Goal: Transaction & Acquisition: Book appointment/travel/reservation

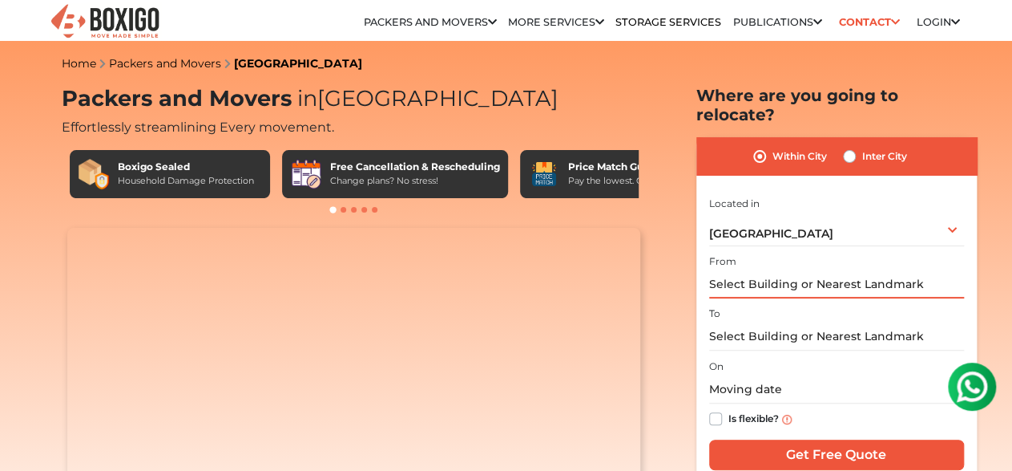
click at [802, 270] on input "text" at bounding box center [836, 284] width 255 height 28
click at [773, 270] on input "text" at bounding box center [836, 284] width 255 height 28
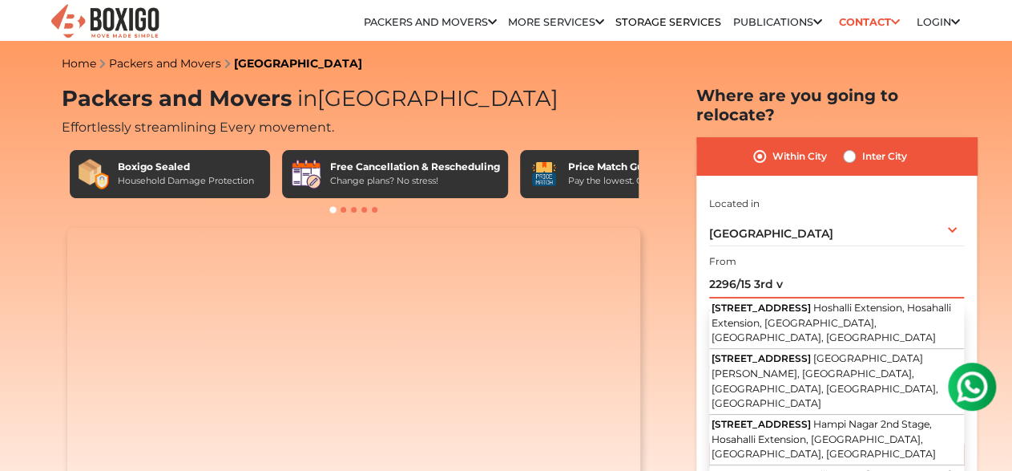
click at [802, 270] on input "2296/15 3rd v" at bounding box center [836, 284] width 255 height 28
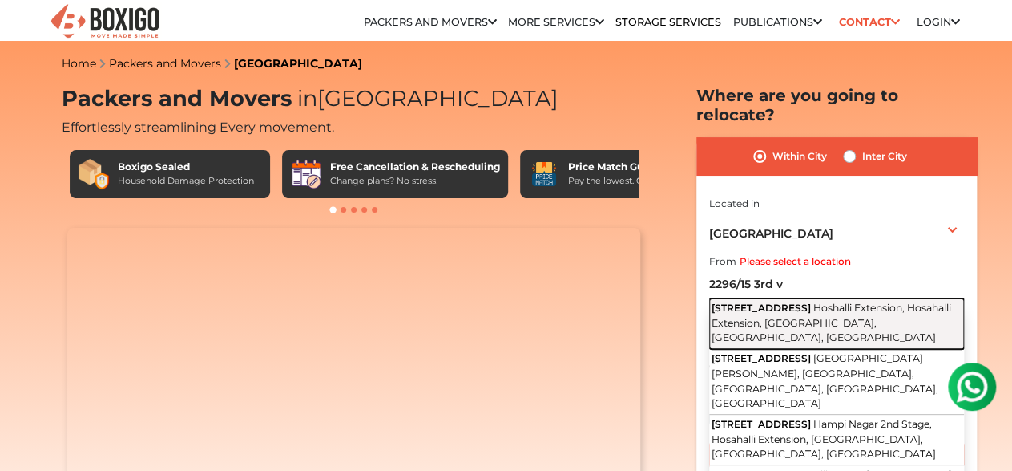
click at [805, 301] on span "Hoshalli Extension, Hosahalli Extension, [GEOGRAPHIC_DATA], [GEOGRAPHIC_DATA], …" at bounding box center [832, 322] width 240 height 42
type input "[STREET_ADDRESS]"
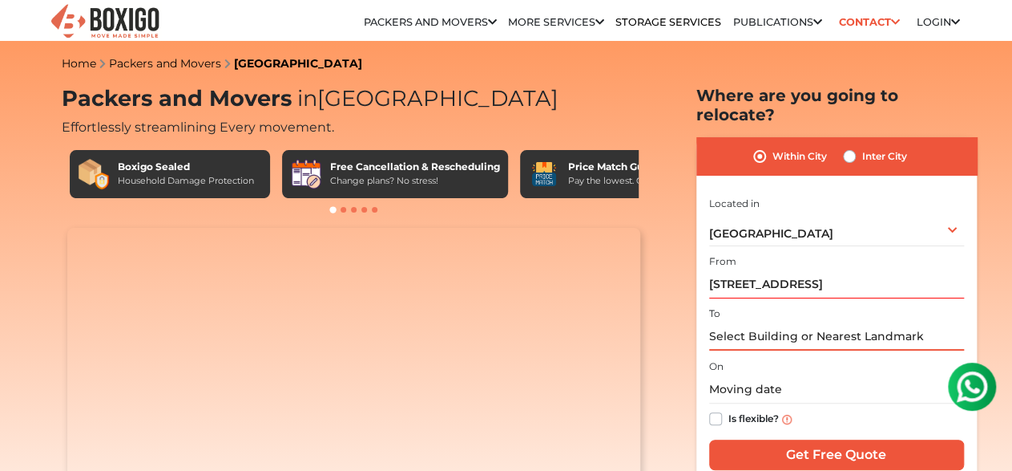
click at [775, 322] on input "text" at bounding box center [836, 336] width 255 height 28
click at [753, 375] on input "text" at bounding box center [836, 389] width 255 height 28
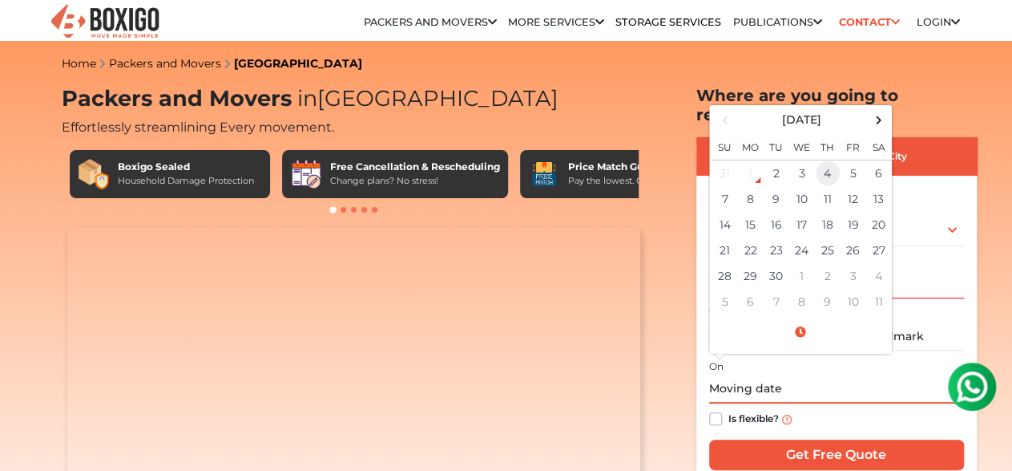
click at [826, 160] on td "4" at bounding box center [828, 173] width 26 height 26
type input "[DATE] 12:00 AM"
click at [826, 160] on td "4" at bounding box center [828, 173] width 26 height 26
click at [863, 375] on input "[DATE] 12:00 AM" at bounding box center [836, 389] width 255 height 28
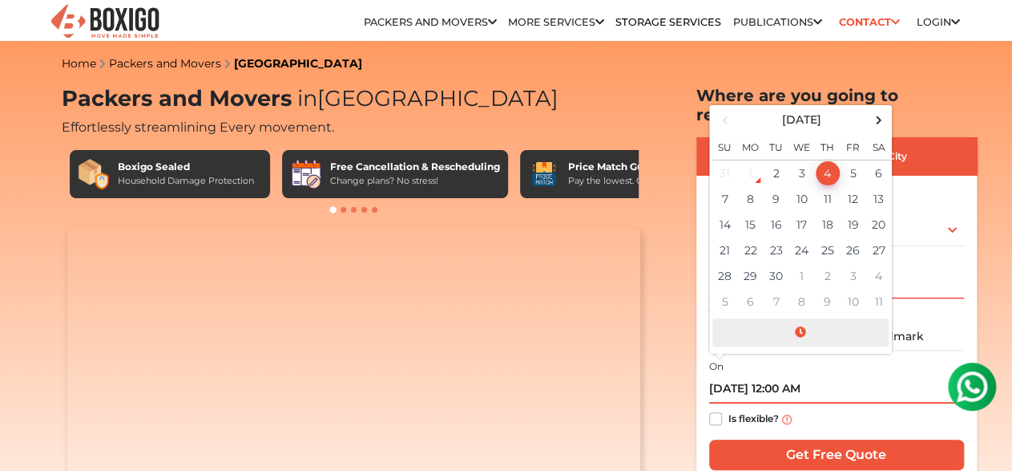
click at [793, 318] on span at bounding box center [801, 332] width 176 height 28
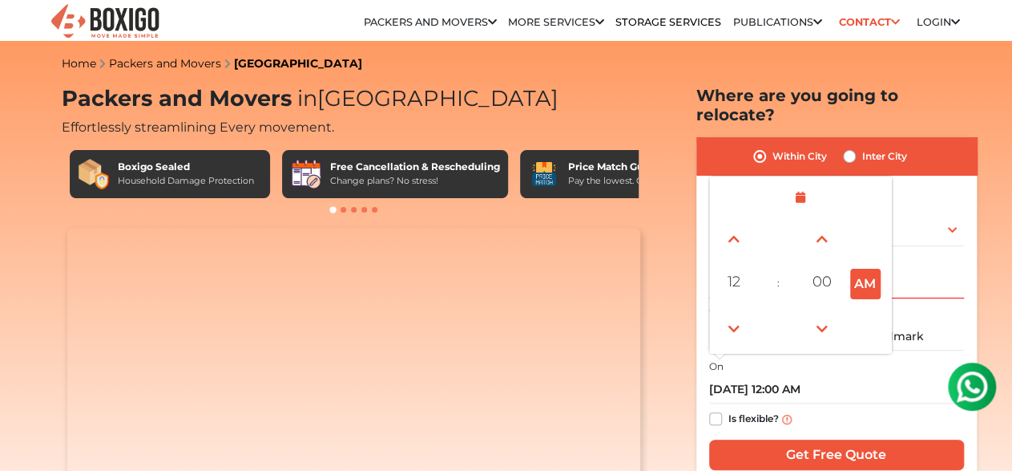
click at [840, 356] on div "On [DATE] 12:00 AM [DATE] Su Mo Tu We Th Fr Sa 31 1 2 3 4 5 6 7 8 9 10 11 12 13…" at bounding box center [836, 395] width 255 height 79
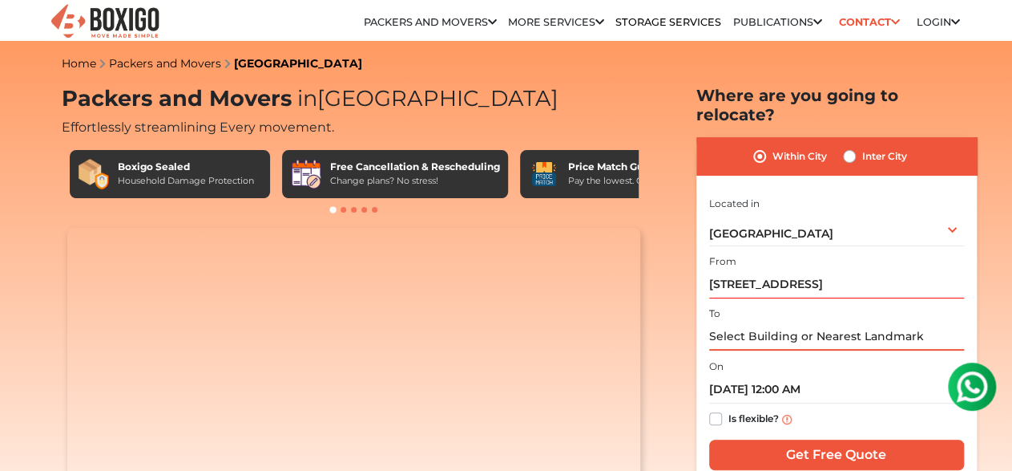
click at [842, 322] on input "text" at bounding box center [836, 336] width 255 height 28
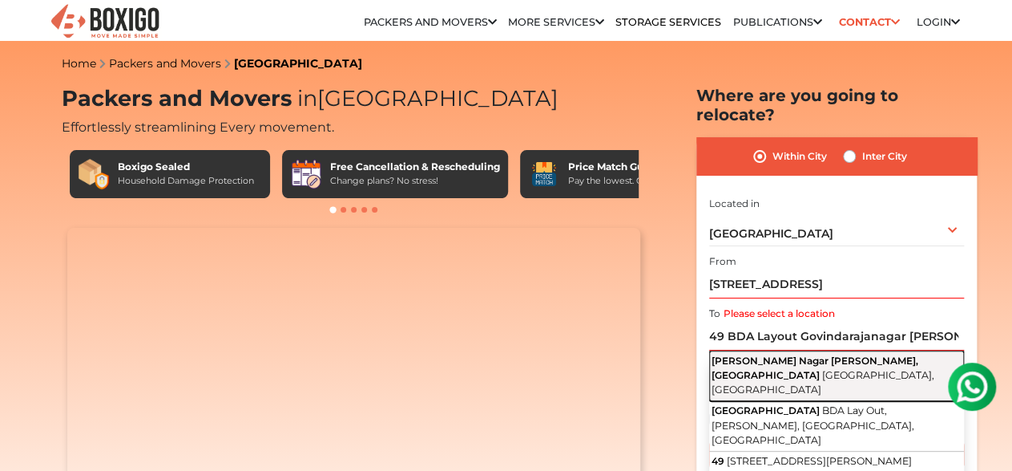
click at [849, 369] on span "[GEOGRAPHIC_DATA], [GEOGRAPHIC_DATA]" at bounding box center [823, 382] width 223 height 27
type input "[PERSON_NAME] Nagar [PERSON_NAME][GEOGRAPHIC_DATA], [GEOGRAPHIC_DATA], [GEOGRAP…"
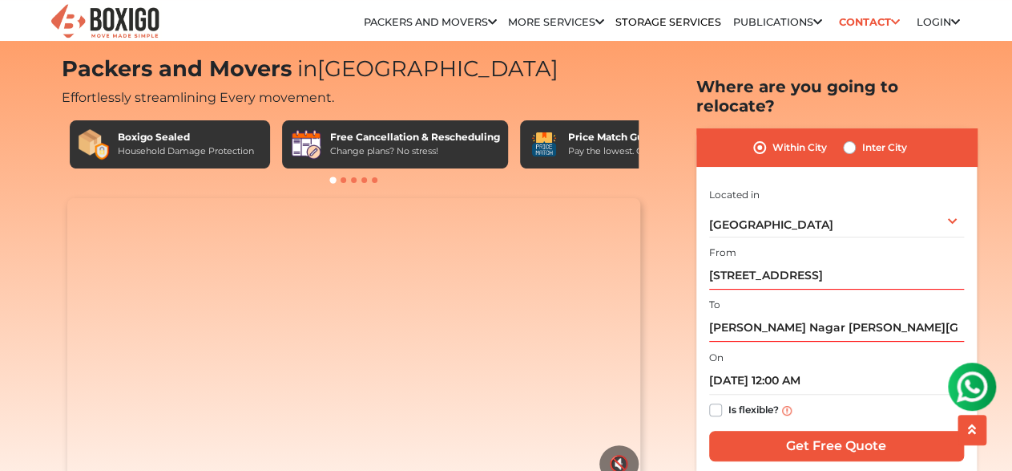
scroll to position [56, 0]
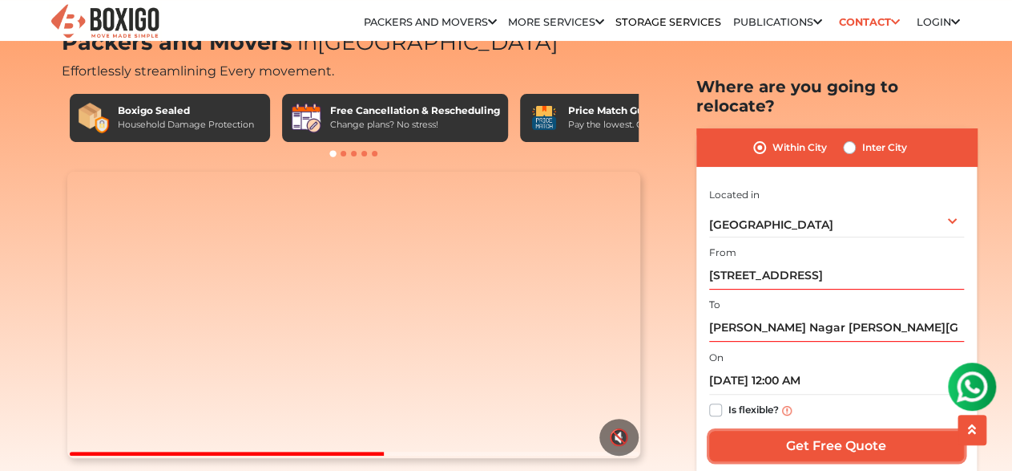
click at [850, 430] on input "Get Free Quote" at bounding box center [836, 445] width 255 height 30
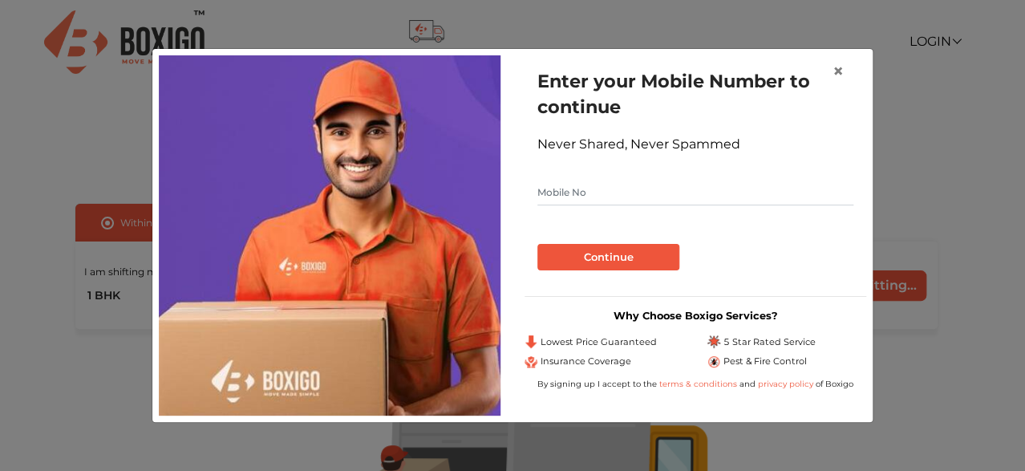
click at [556, 189] on input "text" at bounding box center [695, 193] width 316 height 26
type input "8553704747"
click at [598, 257] on button "Continue" at bounding box center [608, 257] width 142 height 27
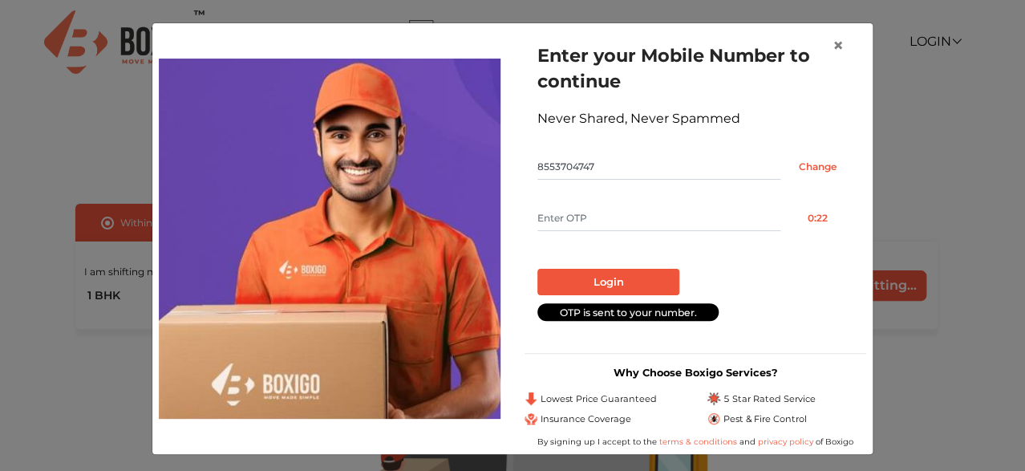
click at [584, 217] on input "text" at bounding box center [658, 218] width 243 height 26
type input "3931"
click at [584, 279] on button "Login" at bounding box center [608, 282] width 142 height 27
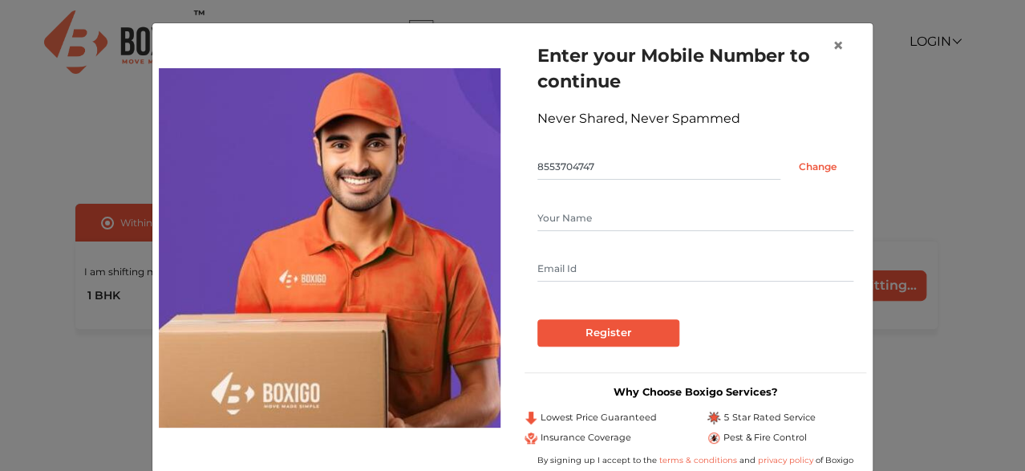
click at [584, 216] on input "text" at bounding box center [695, 218] width 316 height 26
type input "chandana p"
click at [560, 268] on input "text" at bounding box center [695, 269] width 316 height 26
type input "chandanapg31@gmail.com"
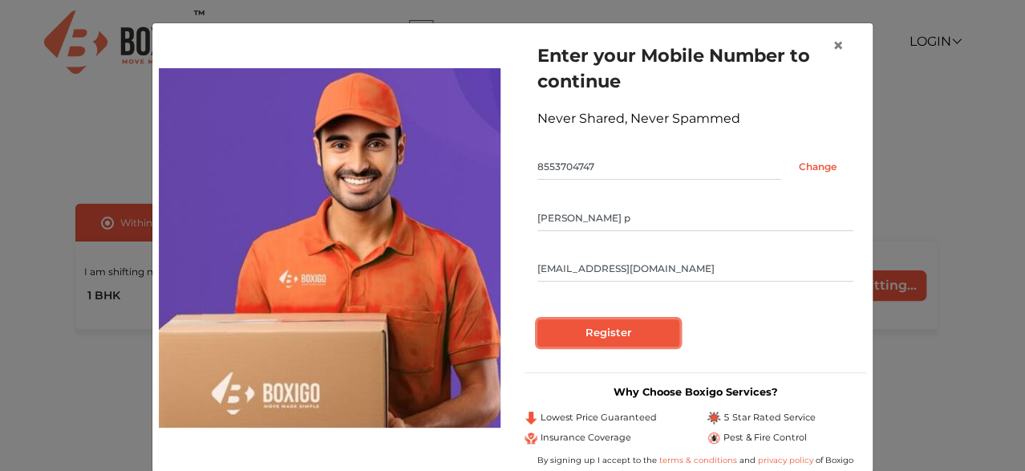
click at [562, 333] on input "Register" at bounding box center [608, 332] width 142 height 27
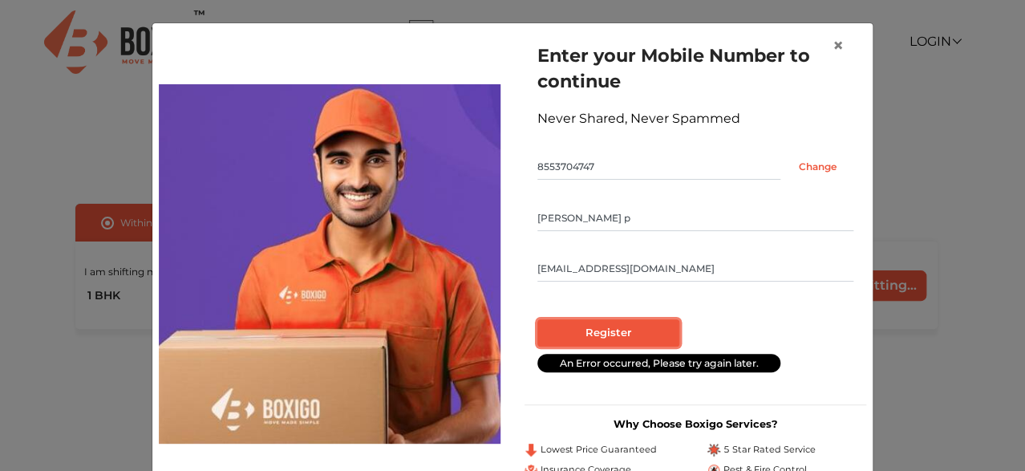
click at [595, 329] on input "Register" at bounding box center [608, 332] width 142 height 27
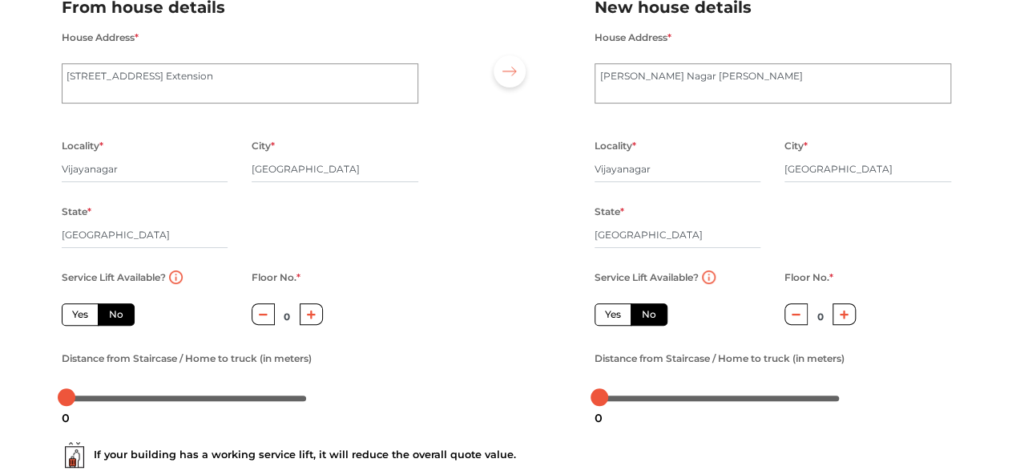
scroll to position [218, 0]
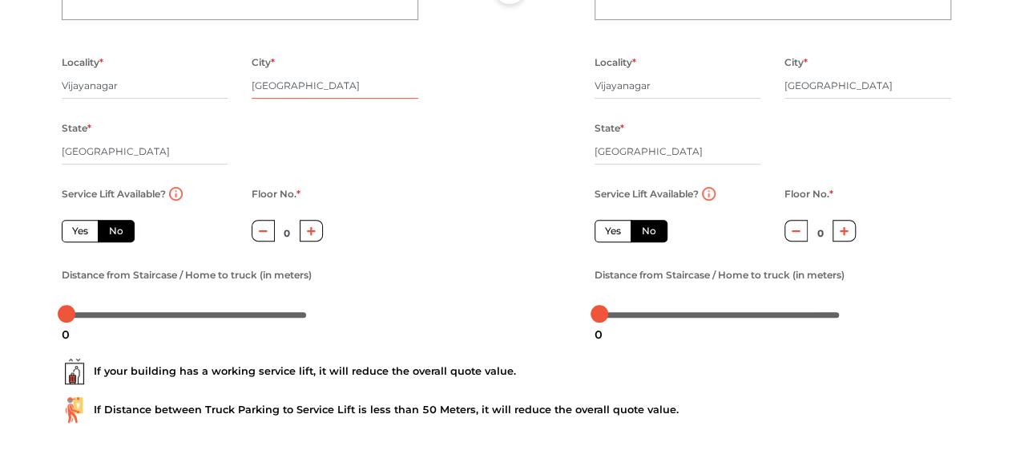
click at [286, 86] on input "[GEOGRAPHIC_DATA]" at bounding box center [335, 86] width 167 height 26
click at [309, 132] on div "Locality * Vijayanagar City * Bengaluru State * Karnataka Pincode *" at bounding box center [240, 117] width 381 height 131
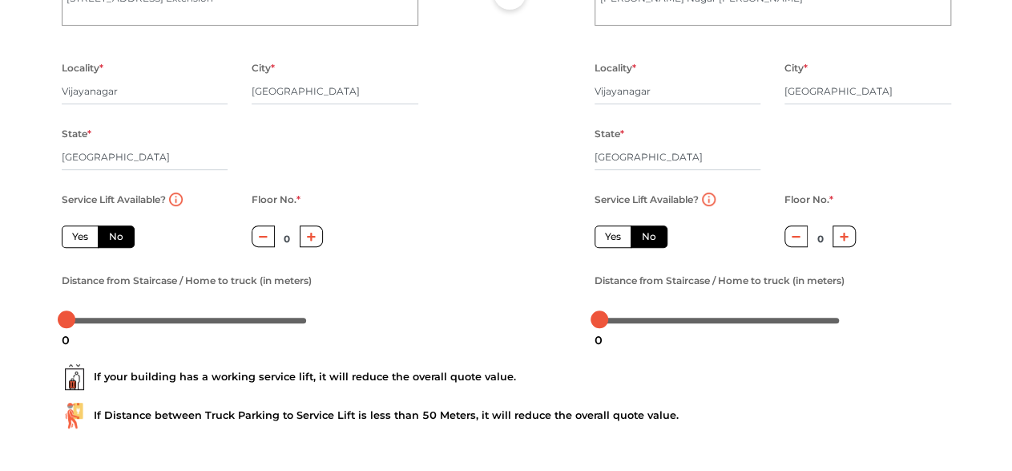
scroll to position [268, 0]
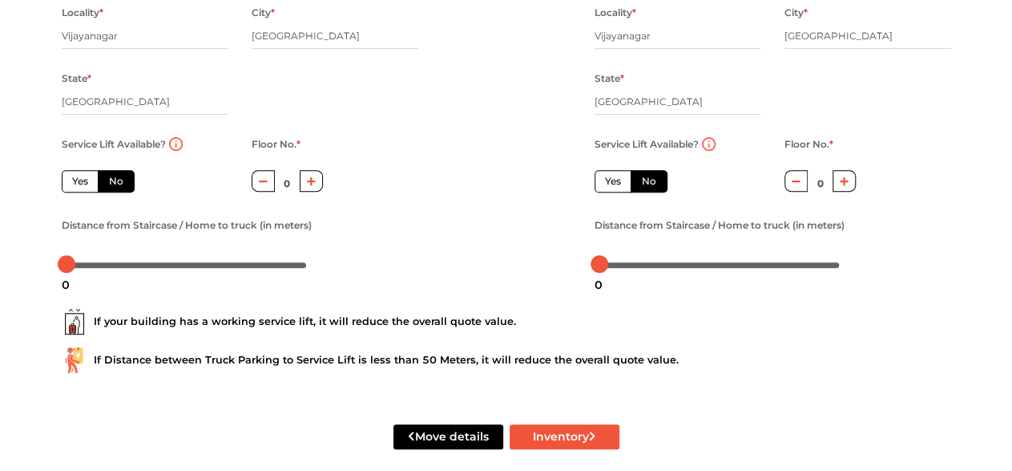
click at [310, 184] on icon "button" at bounding box center [311, 180] width 9 height 9
type input "1"
click at [847, 178] on icon "button" at bounding box center [844, 181] width 9 height 10
type input "2"
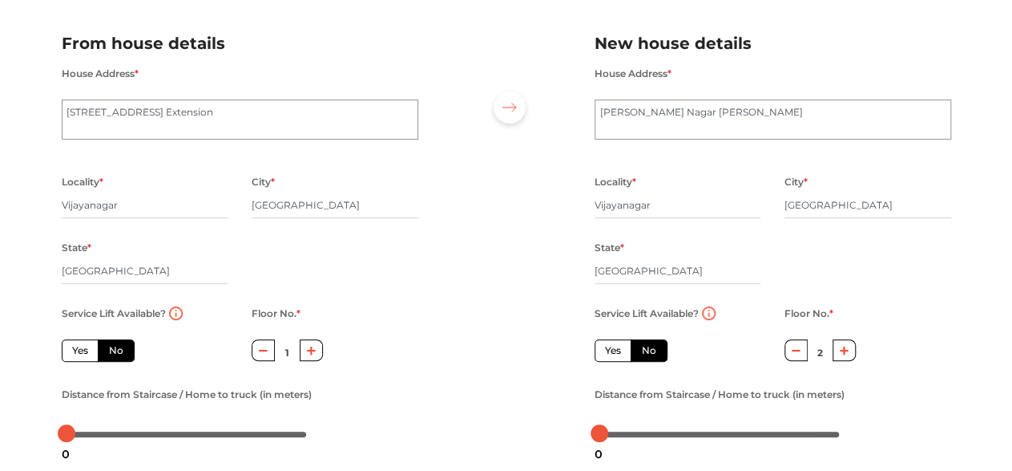
scroll to position [288, 0]
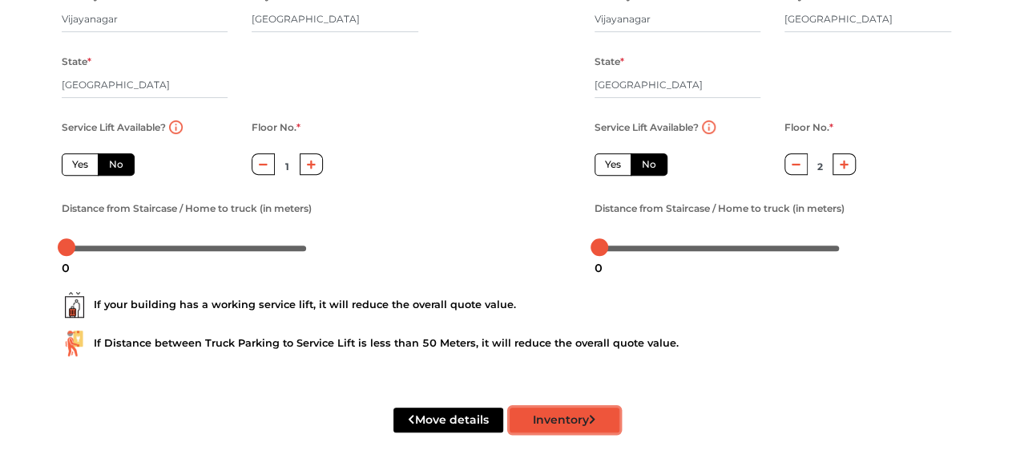
click at [535, 417] on button "Inventory" at bounding box center [565, 419] width 110 height 25
radio input "true"
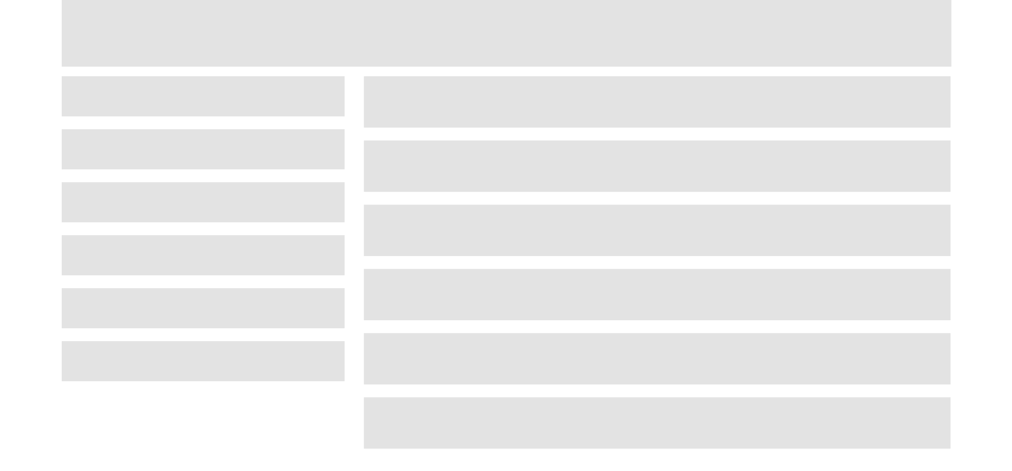
scroll to position [76, 0]
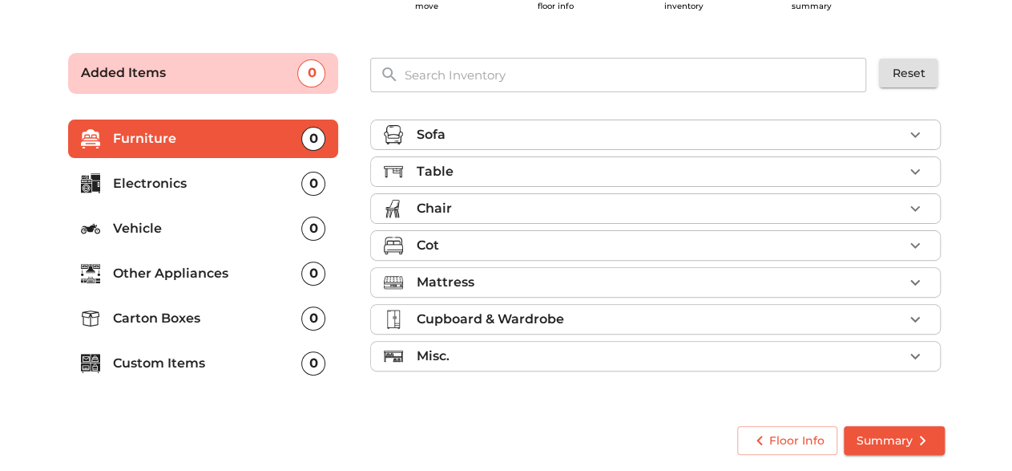
click at [426, 135] on p "Sofa" at bounding box center [430, 134] width 29 height 19
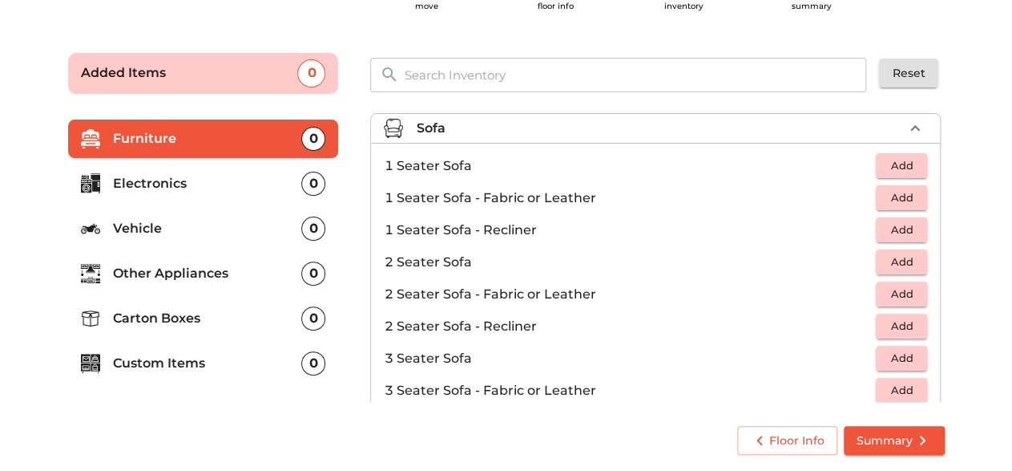
scroll to position [0, 0]
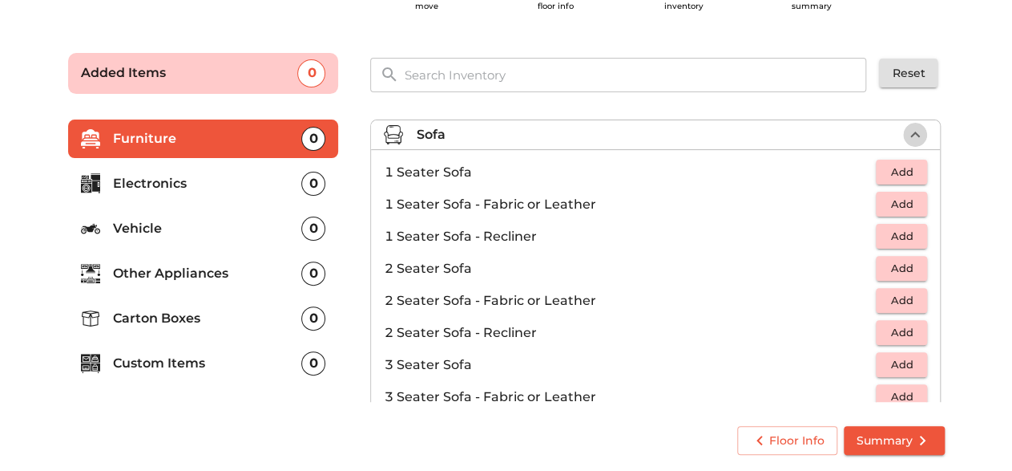
click at [906, 133] on icon "button" at bounding box center [915, 134] width 19 height 19
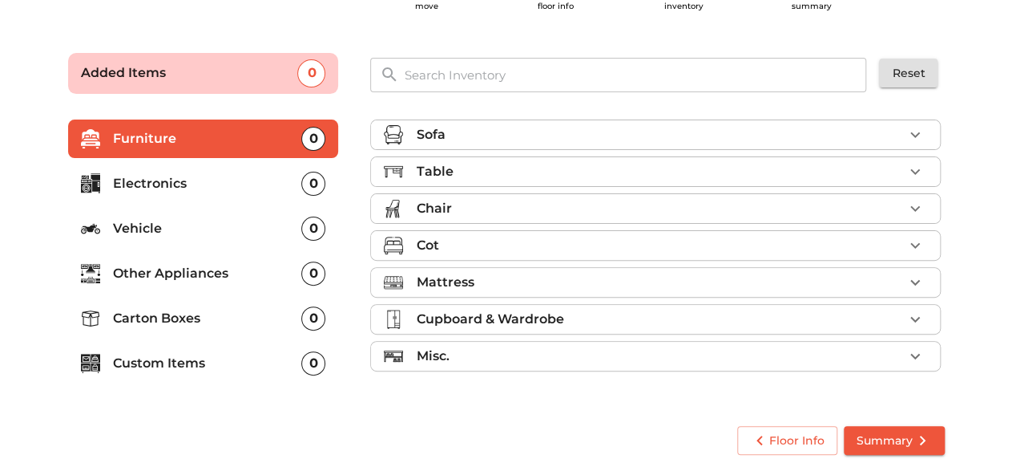
click at [879, 177] on div "Table" at bounding box center [659, 171] width 487 height 19
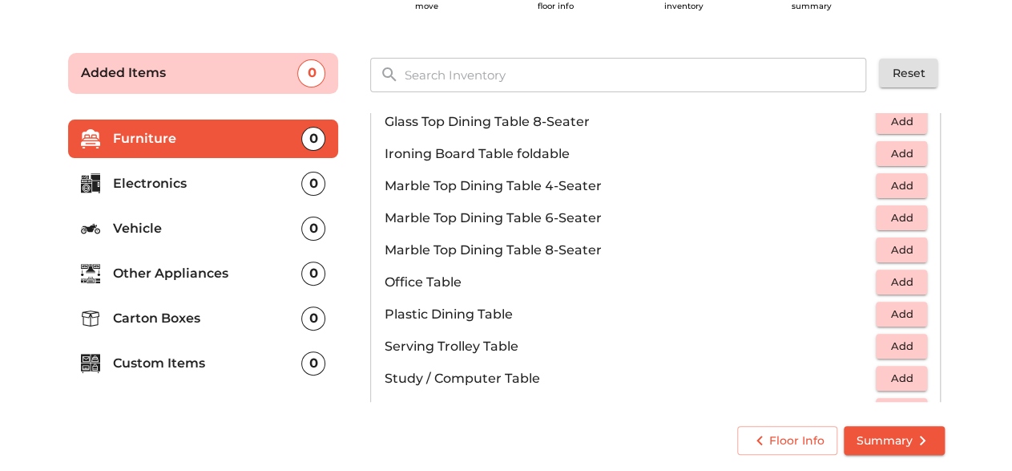
scroll to position [699, 0]
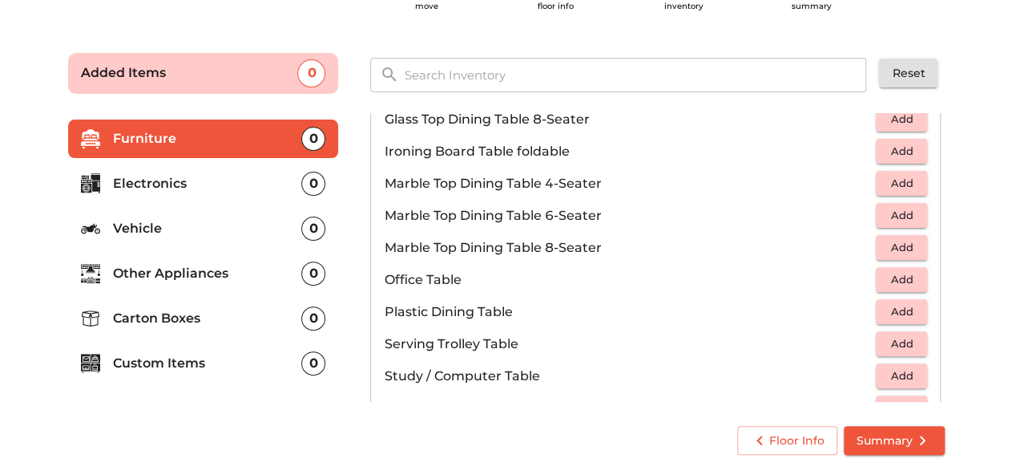
click at [895, 375] on span "Add" at bounding box center [901, 375] width 35 height 18
click at [987, 239] on main "Plan your move Enter your floor info Add your inventory Your move summary Added…" at bounding box center [506, 250] width 1012 height 441
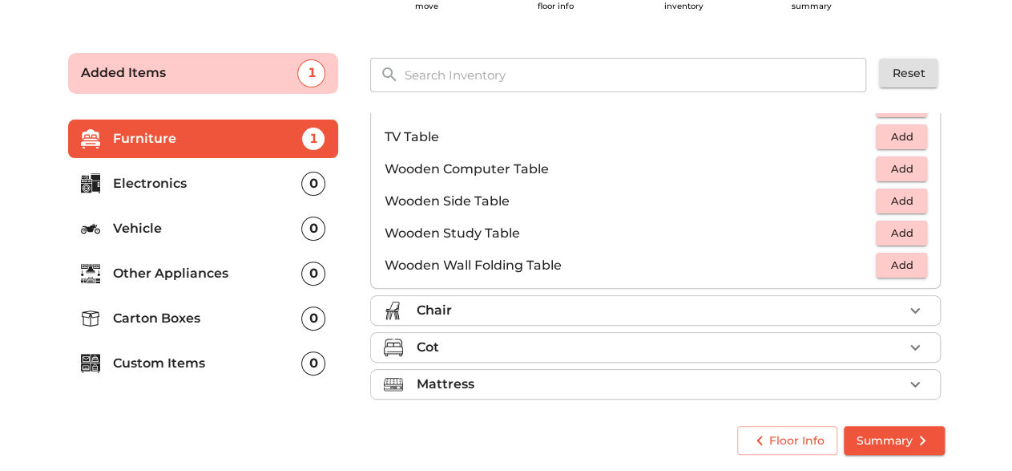
scroll to position [1085, 0]
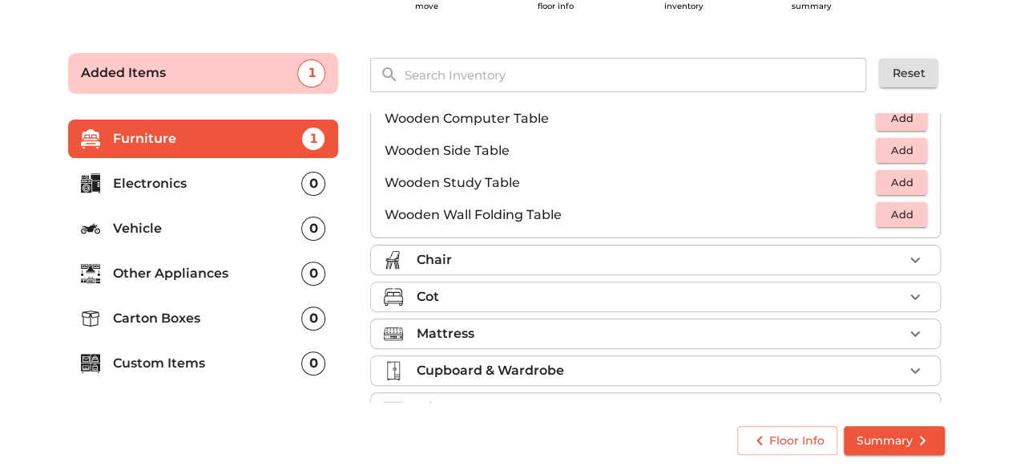
click at [774, 256] on div "Chair" at bounding box center [659, 259] width 487 height 19
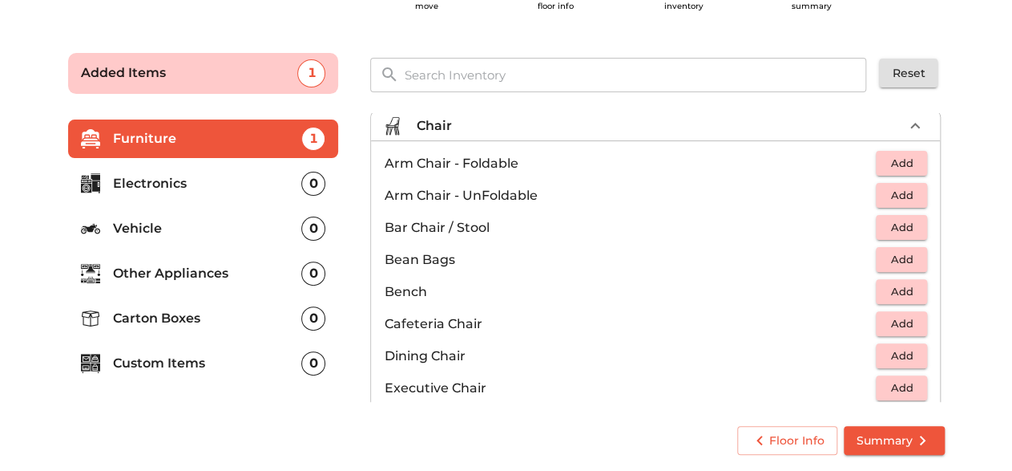
scroll to position [67, 0]
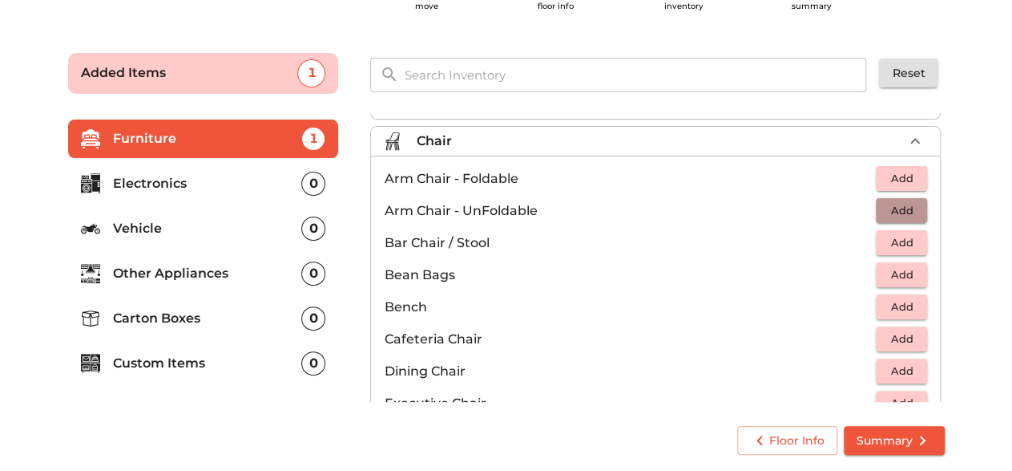
click at [901, 218] on button "Add" at bounding box center [901, 210] width 51 height 25
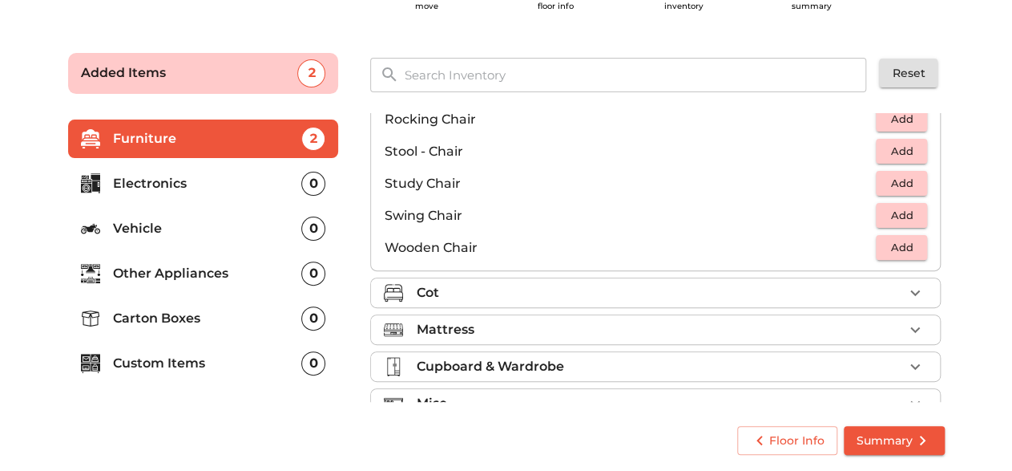
scroll to position [667, 0]
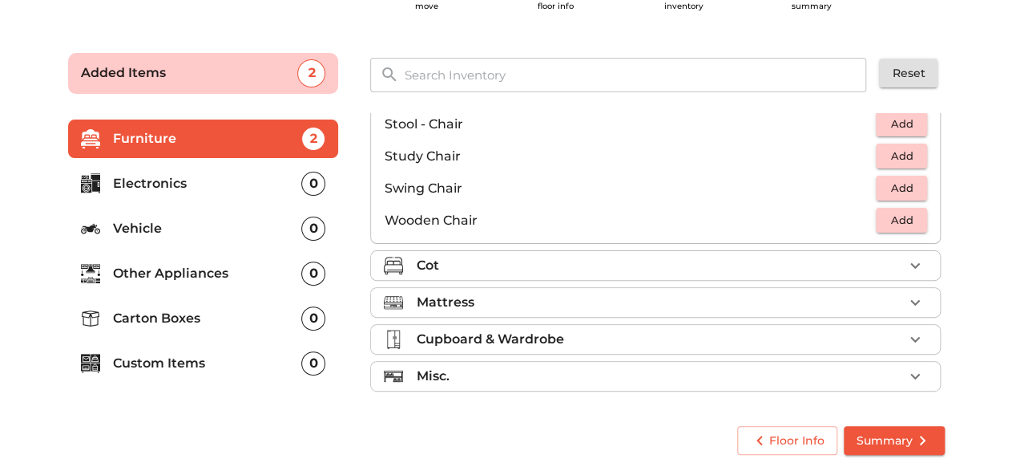
click at [695, 256] on div "Cot" at bounding box center [659, 265] width 487 height 19
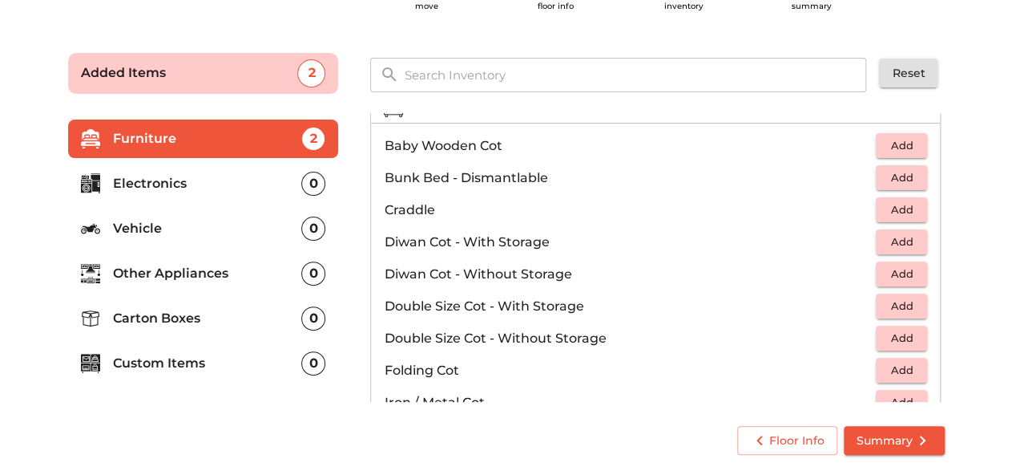
scroll to position [138, 0]
click at [891, 268] on span "Add" at bounding box center [901, 273] width 35 height 18
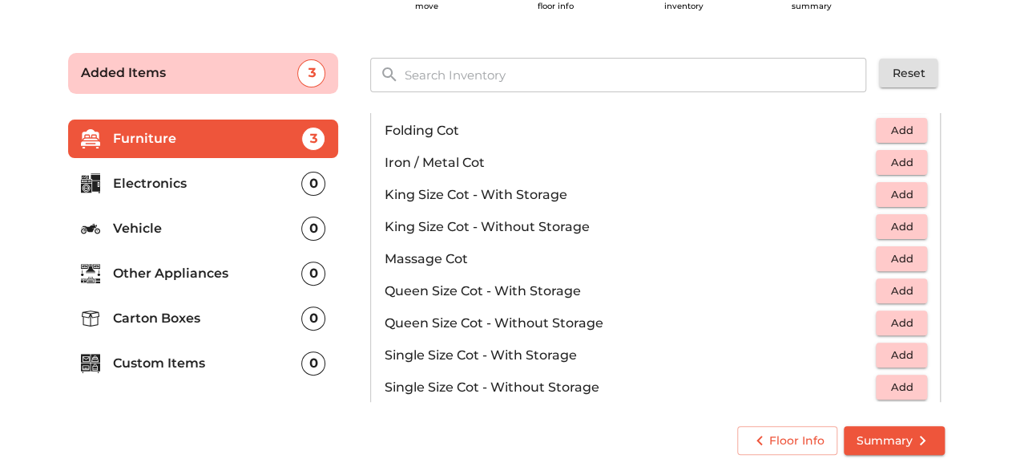
scroll to position [381, 0]
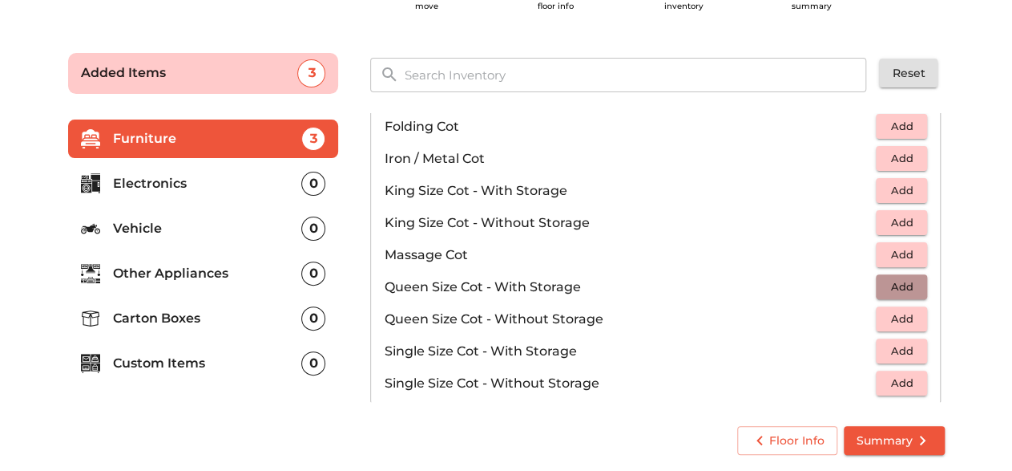
click at [893, 291] on span "Add" at bounding box center [901, 286] width 35 height 18
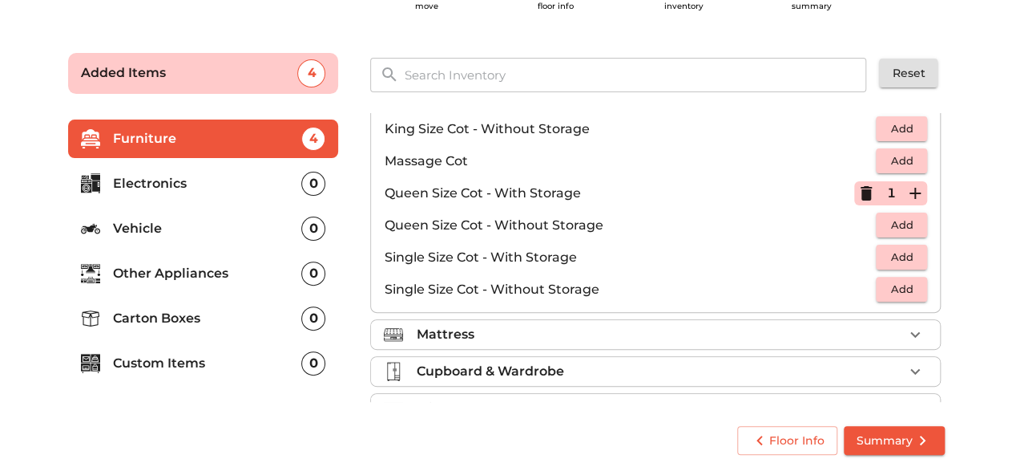
scroll to position [507, 0]
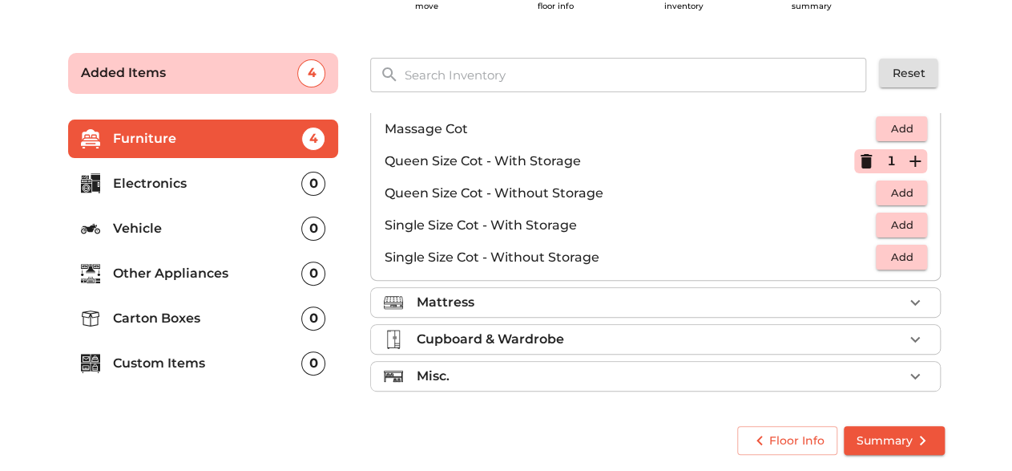
click at [718, 313] on li "Mattress" at bounding box center [655, 302] width 569 height 29
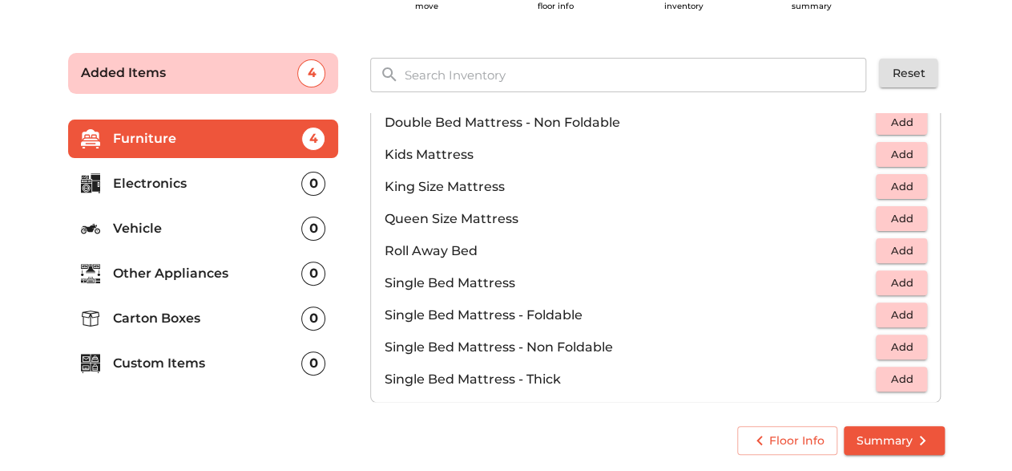
scroll to position [227, 0]
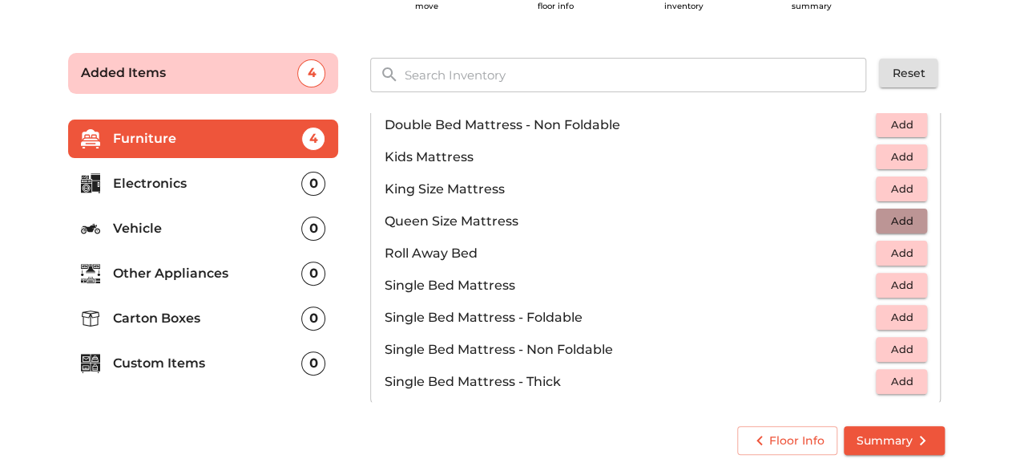
click at [902, 223] on span "Add" at bounding box center [901, 221] width 35 height 18
click at [861, 224] on icon "button" at bounding box center [866, 221] width 11 height 14
click at [899, 228] on span "Add" at bounding box center [901, 221] width 35 height 18
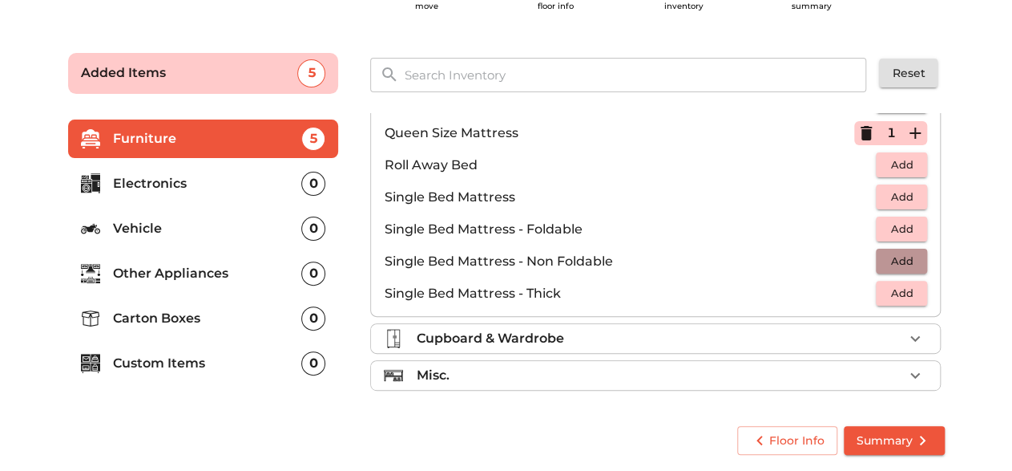
click at [897, 257] on span "Add" at bounding box center [901, 261] width 35 height 18
click at [806, 340] on div "Cupboard & Wardrobe" at bounding box center [659, 338] width 487 height 19
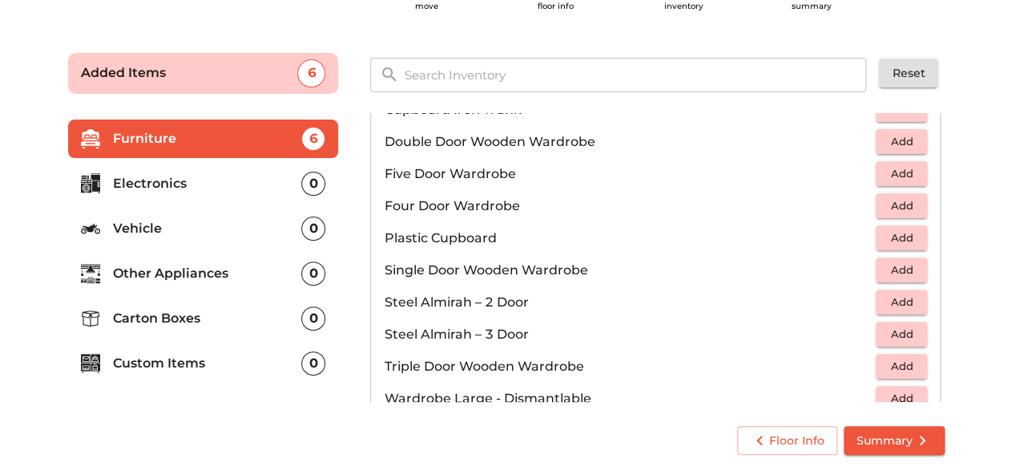
scroll to position [344, 0]
click at [903, 295] on span "Add" at bounding box center [901, 301] width 35 height 18
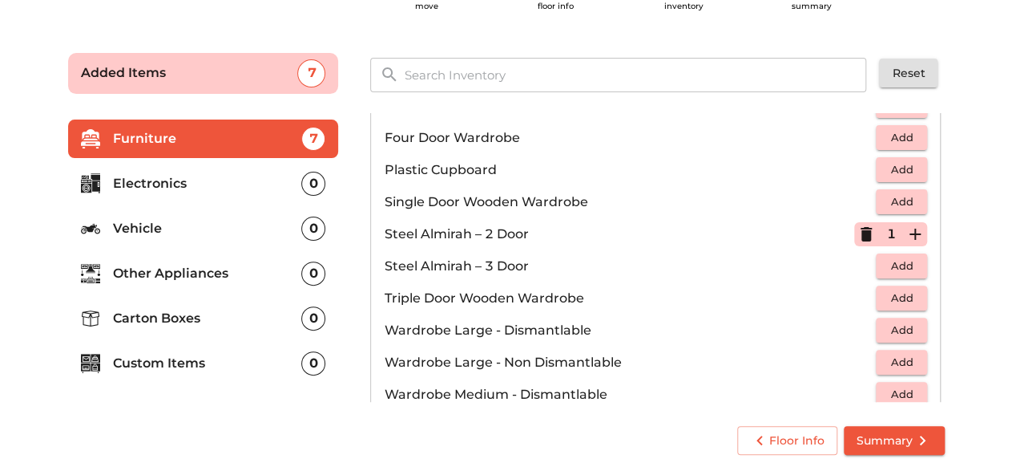
scroll to position [418, 0]
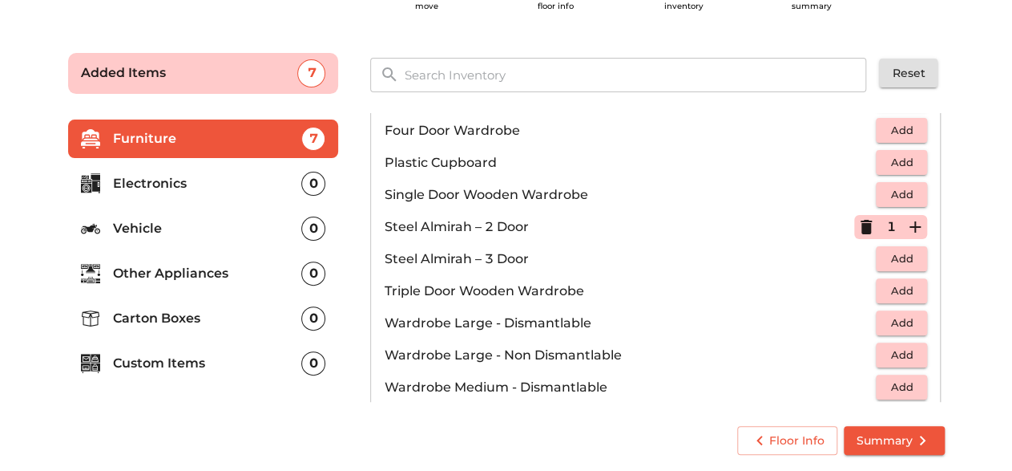
click at [861, 225] on icon "button" at bounding box center [866, 227] width 11 height 14
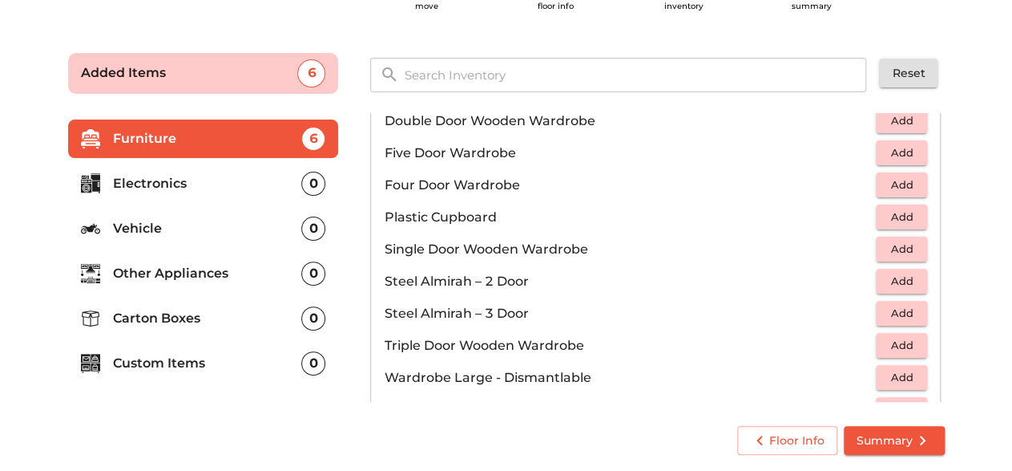
scroll to position [370, 0]
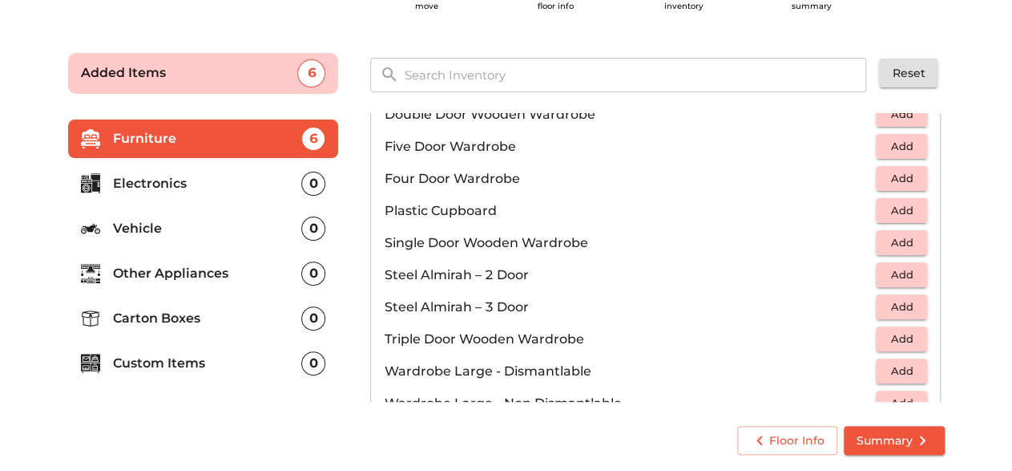
drag, startPoint x: 922, startPoint y: 285, endPoint x: 904, endPoint y: 274, distance: 20.9
click at [904, 274] on li "Steel Almirah – 2 Door Add" at bounding box center [655, 275] width 569 height 32
click at [904, 274] on span "Add" at bounding box center [901, 274] width 35 height 18
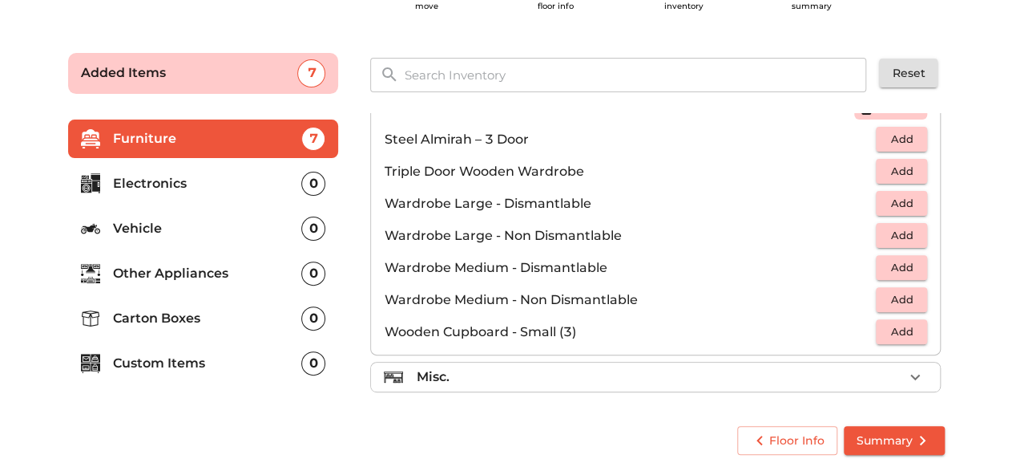
scroll to position [539, 0]
click at [782, 373] on div "Misc." at bounding box center [659, 375] width 487 height 19
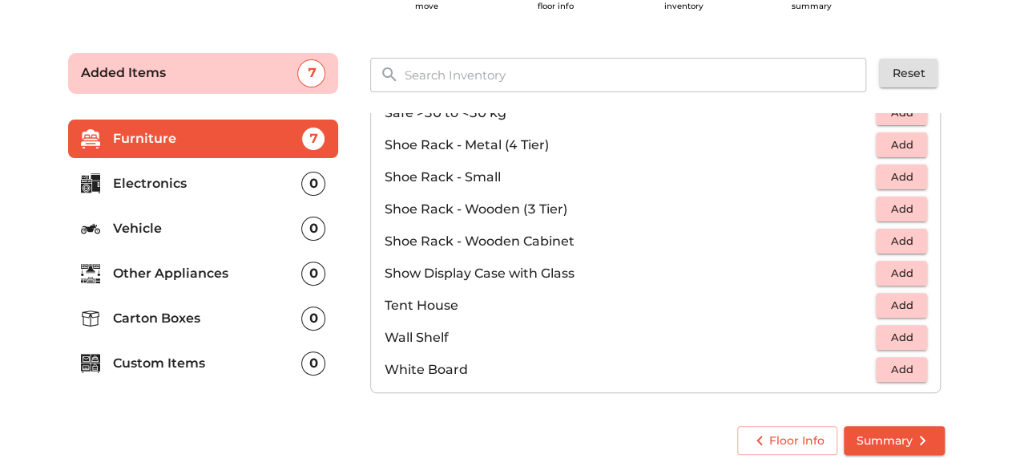
scroll to position [859, 0]
click at [297, 181] on p "Electronics" at bounding box center [207, 183] width 189 height 19
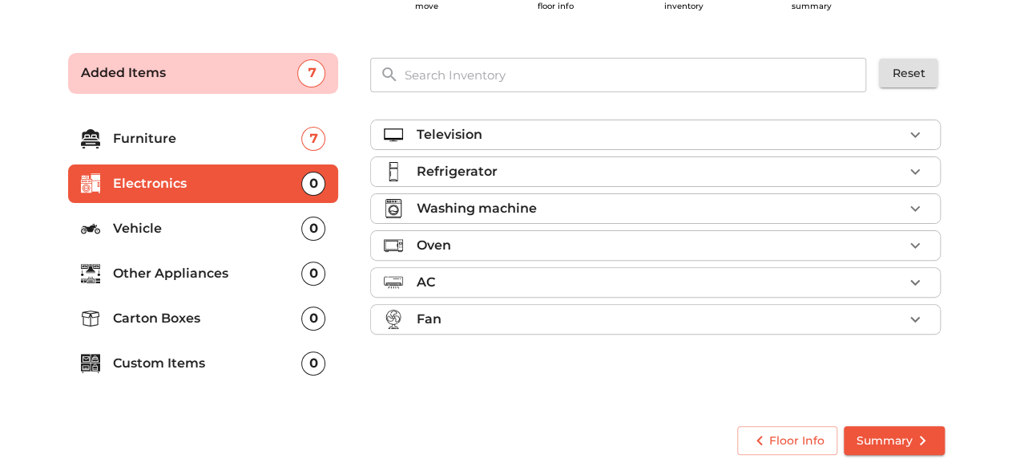
scroll to position [0, 0]
click at [496, 139] on div "Television" at bounding box center [659, 134] width 487 height 19
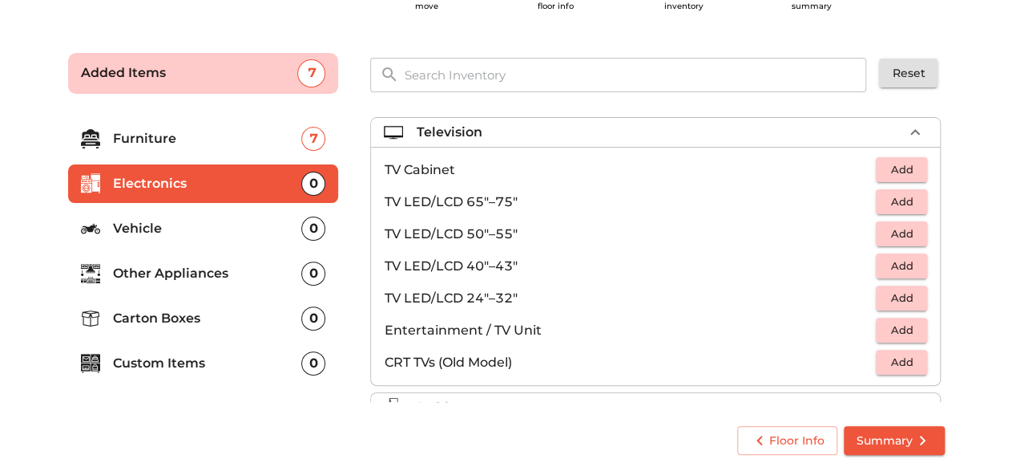
scroll to position [8, 0]
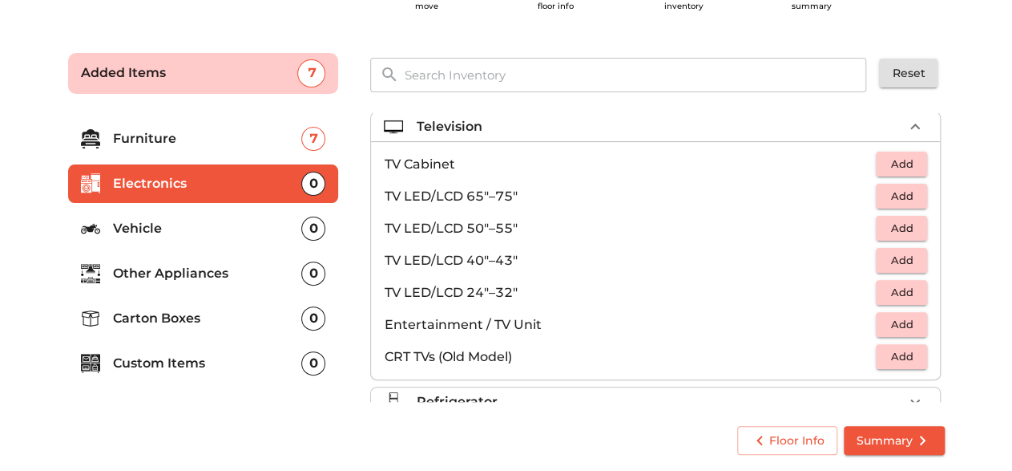
click at [899, 292] on span "Add" at bounding box center [901, 292] width 35 height 18
click at [916, 133] on icon "button" at bounding box center [915, 126] width 19 height 19
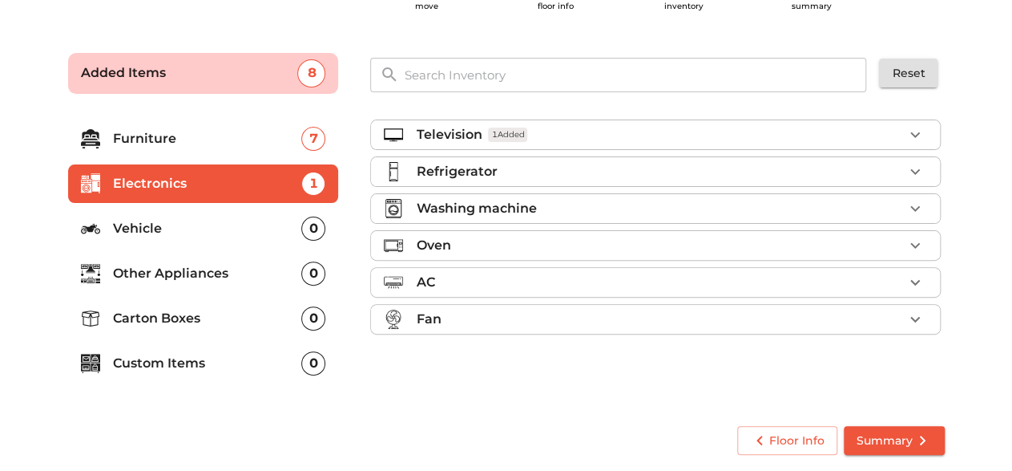
scroll to position [0, 0]
click at [738, 167] on div "Refrigerator" at bounding box center [659, 171] width 487 height 19
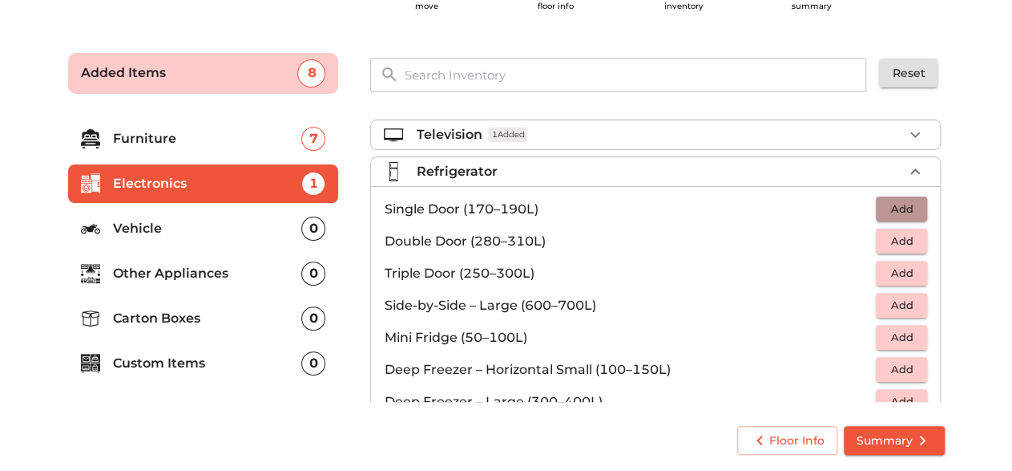
click at [904, 206] on span "Add" at bounding box center [901, 209] width 35 height 18
click at [879, 171] on div "Refrigerator 1 Added" at bounding box center [659, 171] width 487 height 19
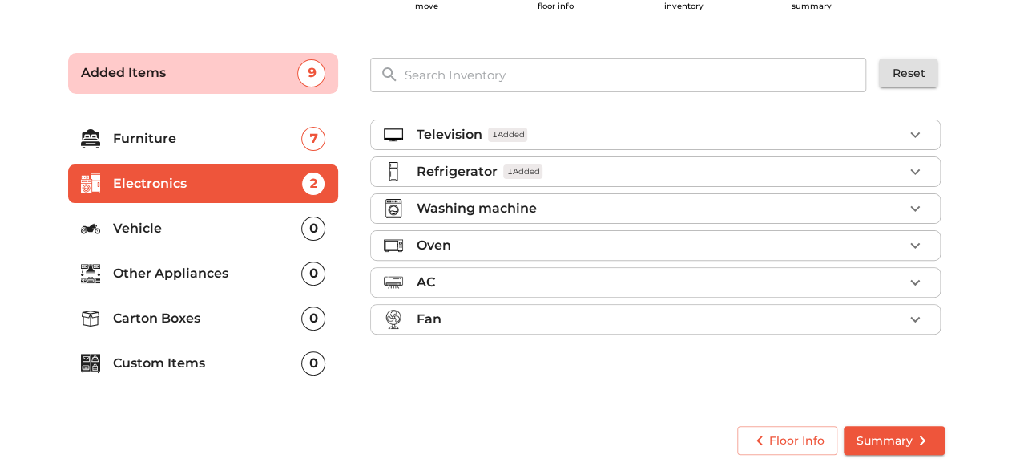
click at [784, 207] on div "Washing machine" at bounding box center [659, 208] width 487 height 19
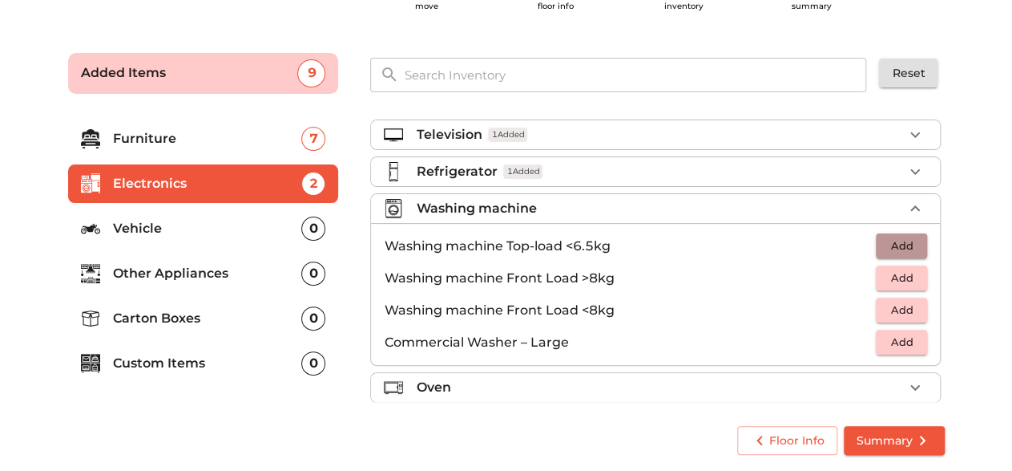
click at [895, 236] on span "Add" at bounding box center [901, 245] width 35 height 18
click at [909, 204] on icon "button" at bounding box center [915, 208] width 19 height 19
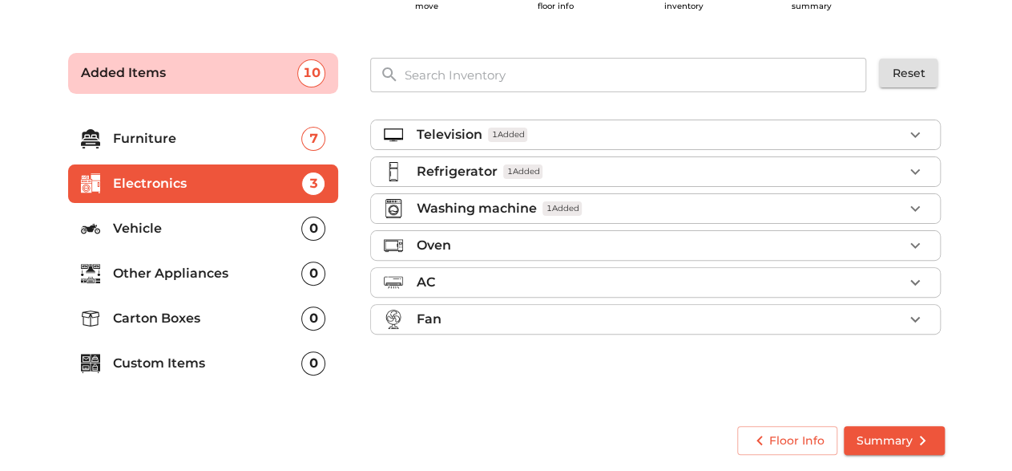
click at [760, 253] on li "Oven" at bounding box center [655, 245] width 569 height 29
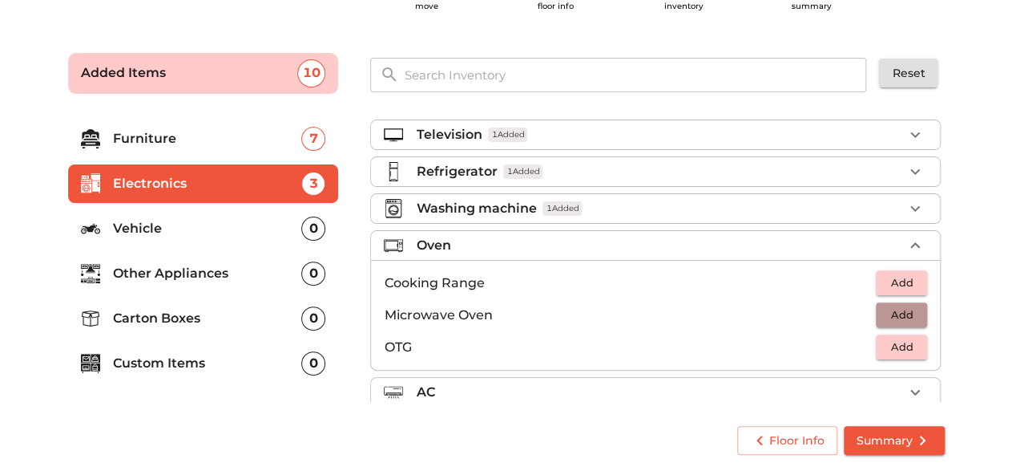
click at [887, 313] on span "Add" at bounding box center [901, 314] width 35 height 18
click at [908, 236] on icon "button" at bounding box center [915, 245] width 19 height 19
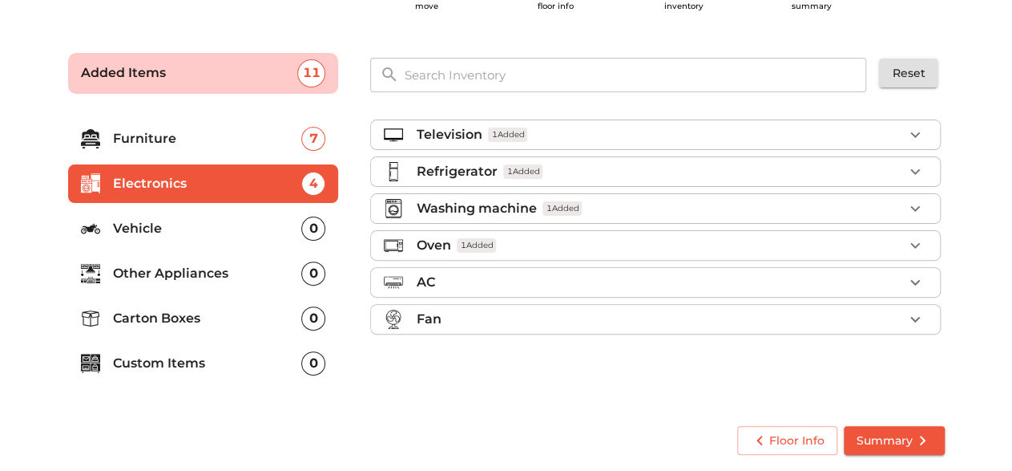
click at [801, 282] on div "AC" at bounding box center [659, 282] width 487 height 19
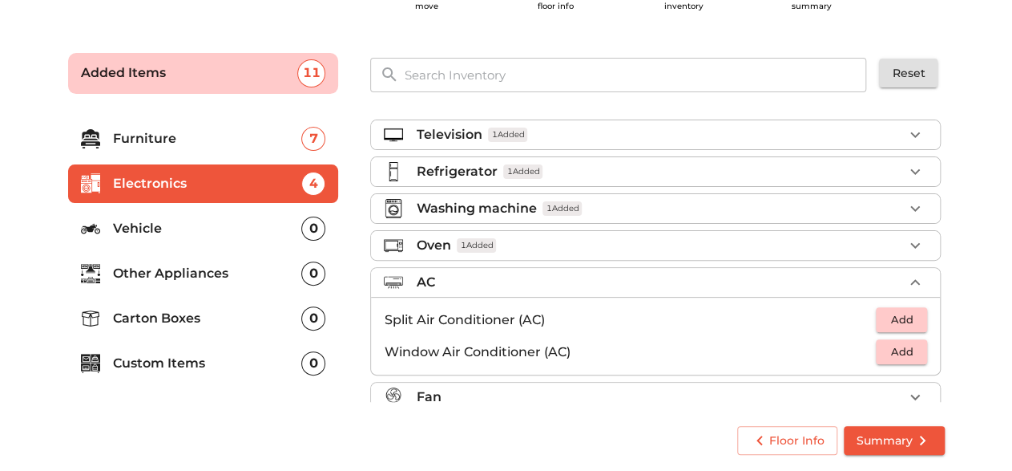
click at [801, 282] on div "AC" at bounding box center [659, 282] width 487 height 19
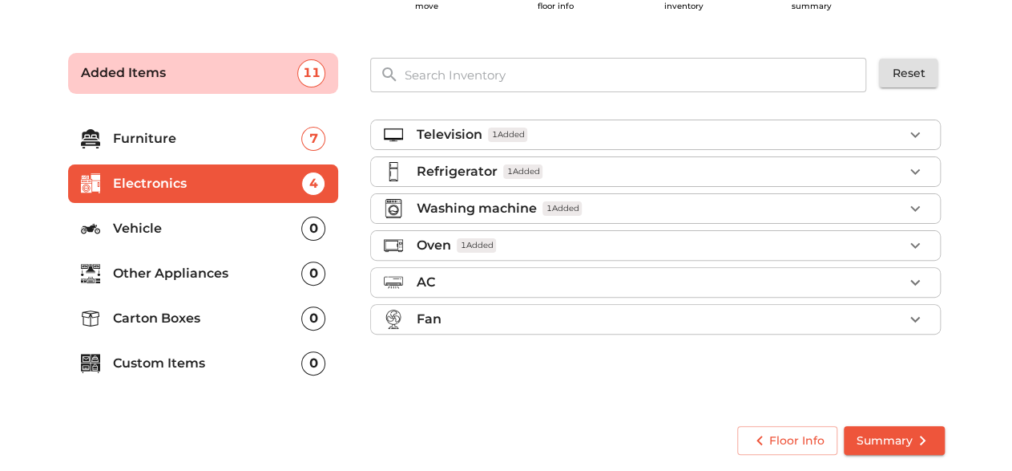
click at [896, 446] on span "Summary" at bounding box center [894, 440] width 75 height 20
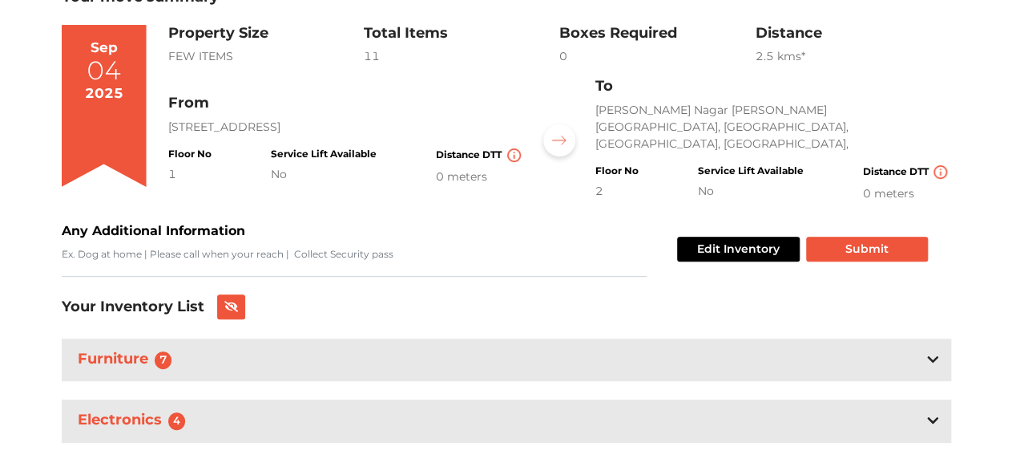
scroll to position [132, 0]
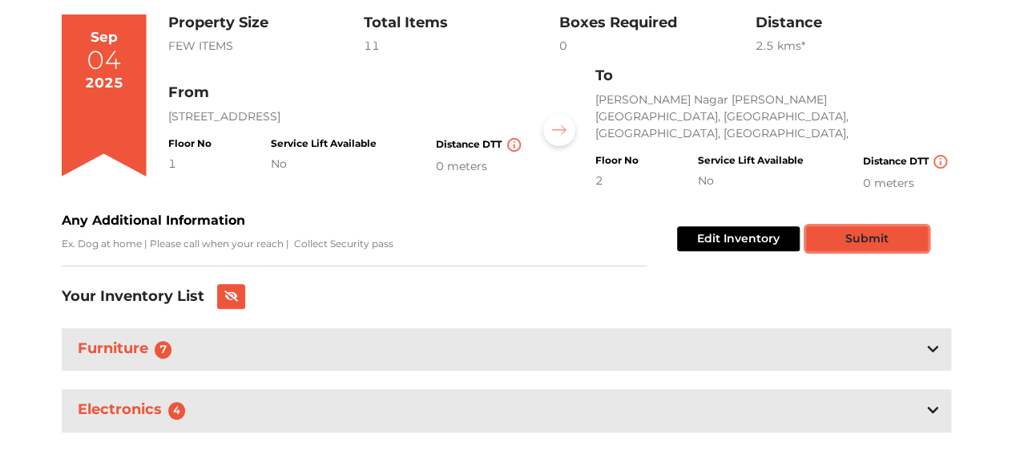
click at [855, 227] on button "Submit" at bounding box center [867, 238] width 122 height 25
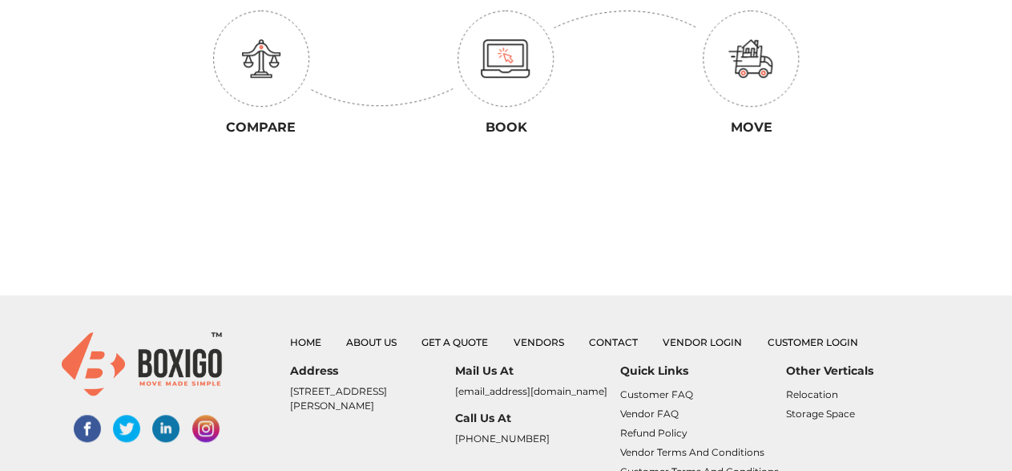
scroll to position [57, 0]
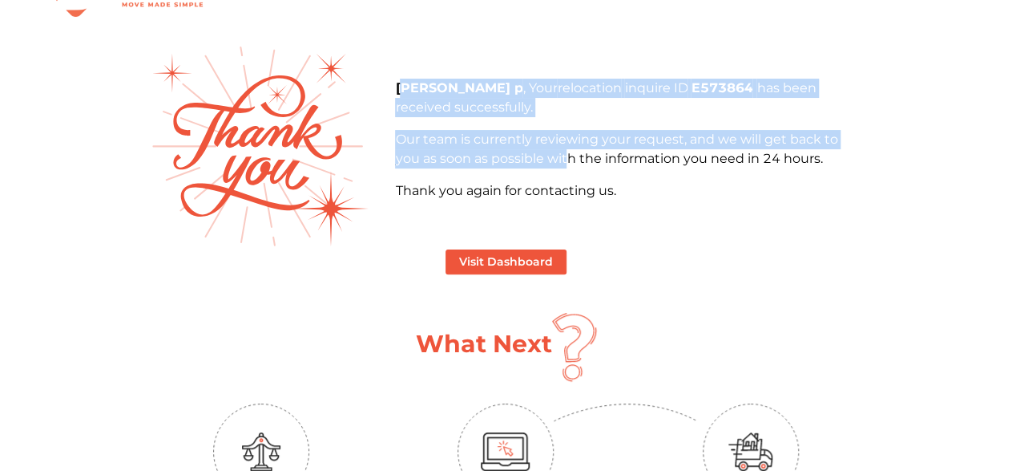
drag, startPoint x: 400, startPoint y: 84, endPoint x: 575, endPoint y: 160, distance: 190.3
click at [575, 160] on div "chandana p , Your relocation inquire ID E573864 has been received successfully.…" at bounding box center [628, 140] width 467 height 122
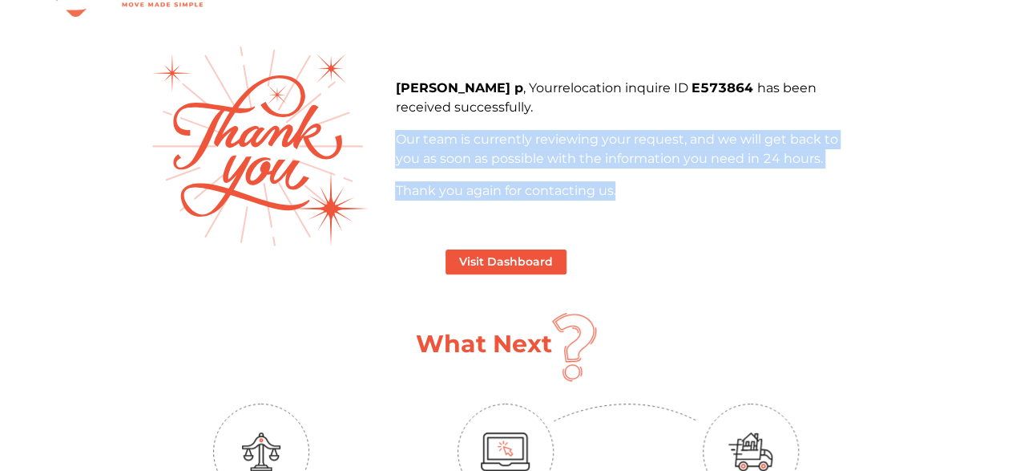
drag, startPoint x: 633, startPoint y: 206, endPoint x: 471, endPoint y: 108, distance: 189.2
click at [471, 108] on div "chandana p , Your relocation inquire ID E573864 has been received successfully.…" at bounding box center [628, 146] width 491 height 135
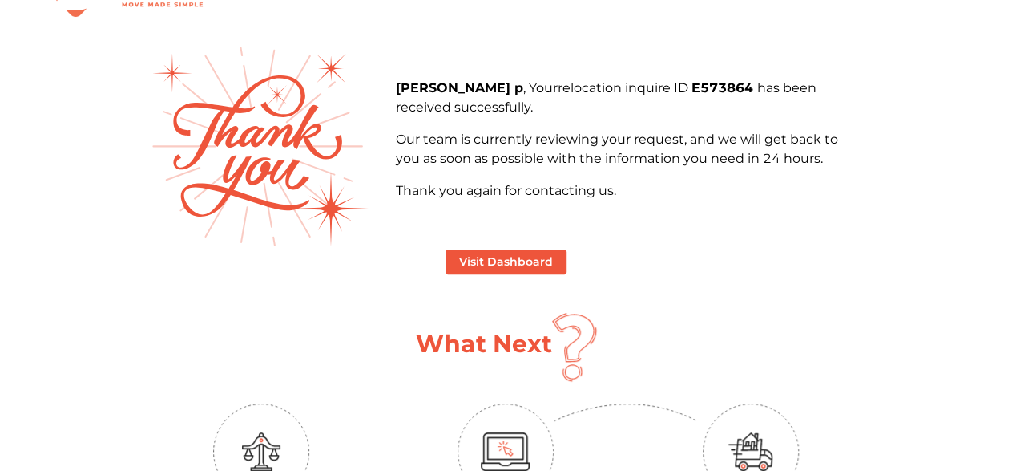
click at [384, 79] on div "chandana p , Your relocation inquire ID E573864 has been received successfully.…" at bounding box center [628, 146] width 491 height 135
click at [471, 254] on button "Visit Dashboard" at bounding box center [506, 261] width 121 height 25
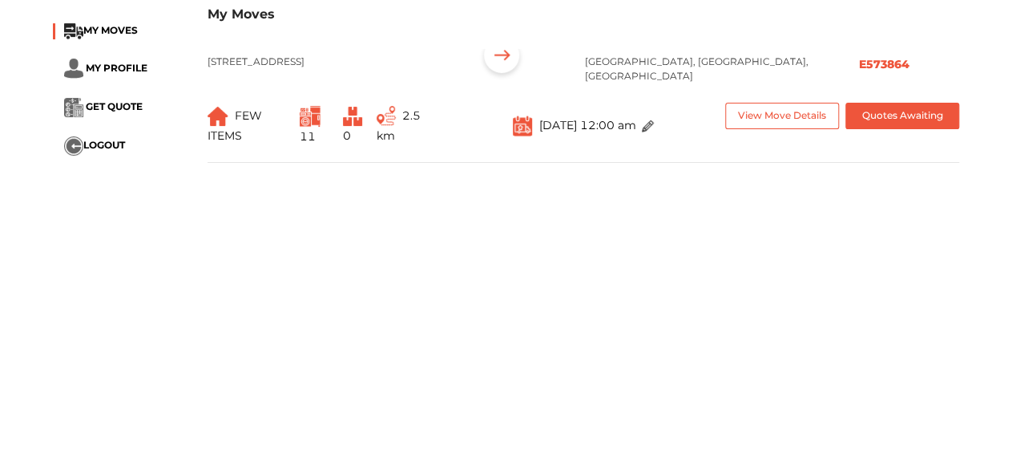
scroll to position [411, 0]
